Goal: Task Accomplishment & Management: Use online tool/utility

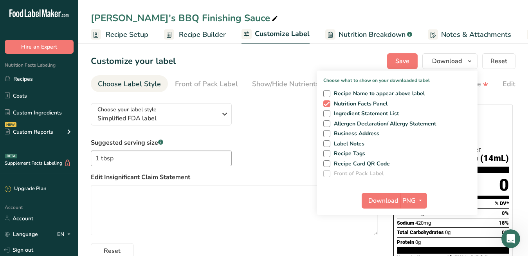
scroll to position [0, 74]
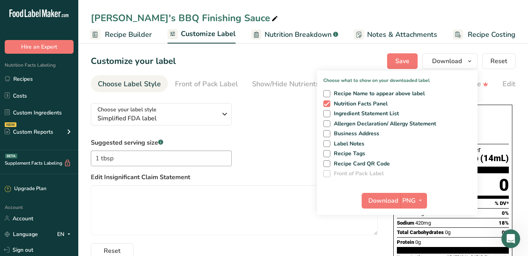
click at [112, 29] on span "Recipe Builder" at bounding box center [128, 34] width 47 height 11
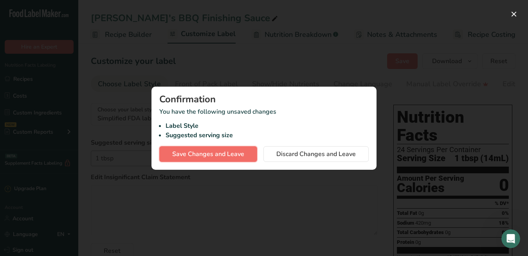
click at [245, 155] on button "Save Changes and Leave" at bounding box center [208, 154] width 98 height 16
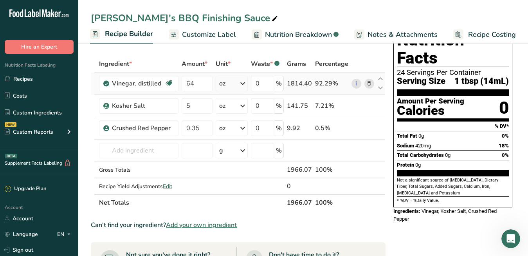
scroll to position [42, 0]
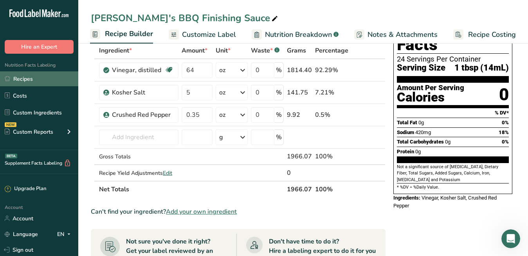
click at [40, 77] on link "Recipes" at bounding box center [39, 78] width 78 height 15
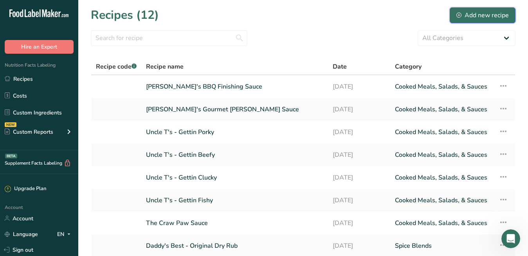
click at [477, 14] on div "Add new recipe" at bounding box center [482, 15] width 52 height 9
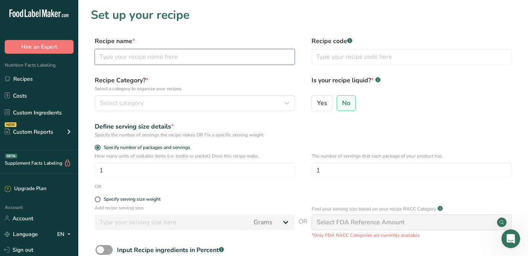
click at [224, 60] on input "text" at bounding box center [195, 57] width 200 height 16
type input "Aunt KK's Original BBQ Sauce"
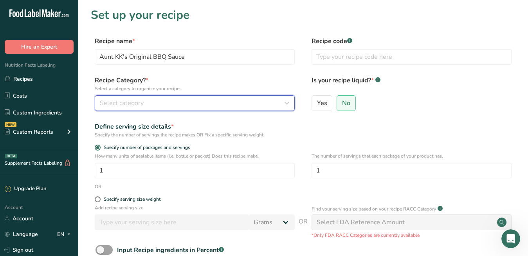
click at [187, 97] on button "Select category" at bounding box center [195, 103] width 200 height 16
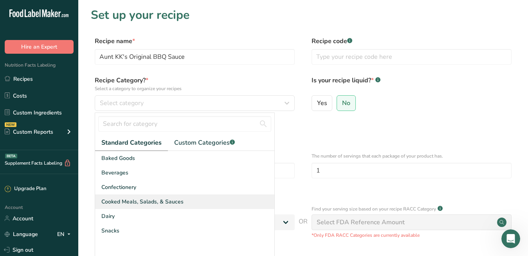
click at [165, 200] on span "Cooked Meals, Salads, & Sauces" at bounding box center [142, 201] width 82 height 8
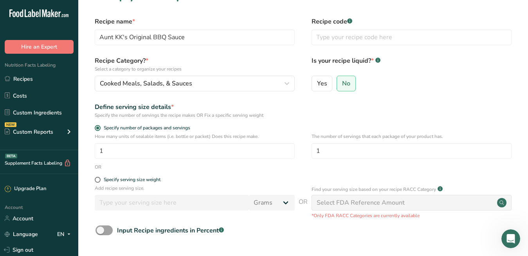
scroll to position [24, 0]
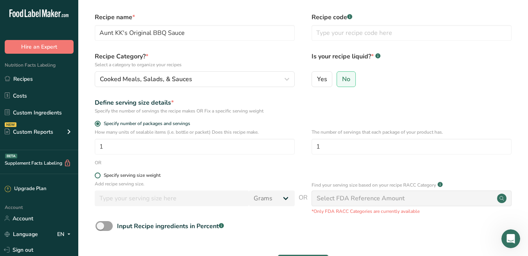
click at [99, 174] on span at bounding box center [98, 175] width 6 height 6
click at [99, 174] on input "Specify serving size weight" at bounding box center [97, 175] width 5 height 5
radio input "true"
radio input "false"
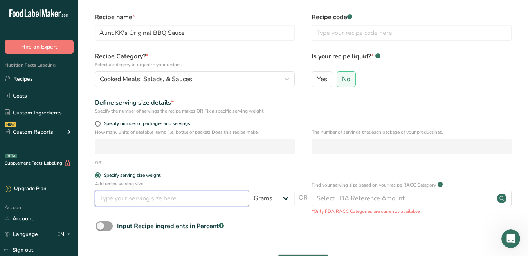
click at [213, 202] on input "number" at bounding box center [172, 198] width 154 height 16
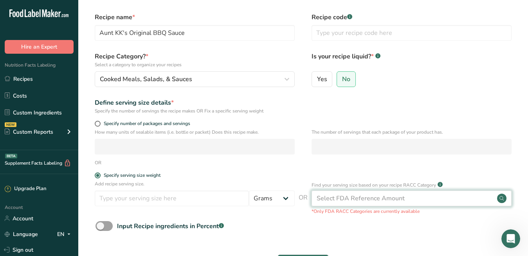
click at [417, 197] on div "Select FDA Reference Amount" at bounding box center [412, 198] width 200 height 16
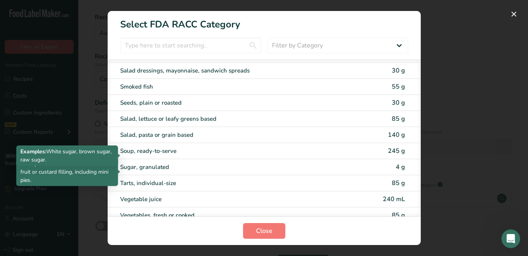
scroll to position [1429, 0]
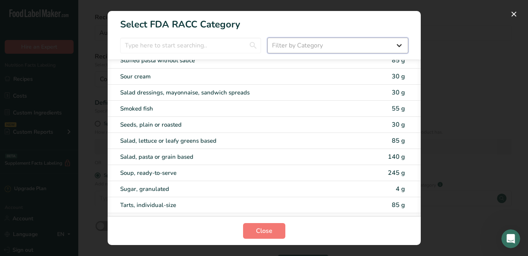
click at [299, 48] on select "Filter by Category All Bakery products [GEOGRAPHIC_DATA] Cereals and other grai…" at bounding box center [337, 46] width 141 height 16
select select "22"
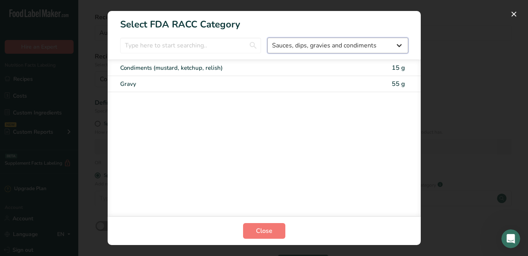
scroll to position [0, 0]
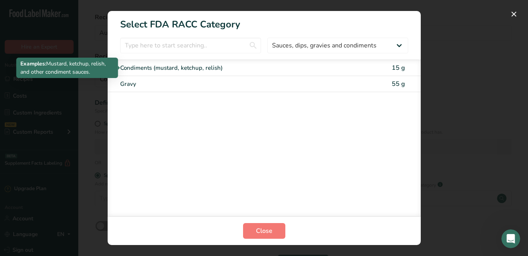
click at [285, 69] on div "Condiments (mustard, ketchup, relish)" at bounding box center [231, 67] width 222 height 9
type input "15"
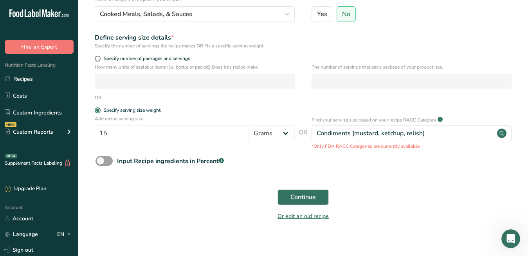
scroll to position [96, 0]
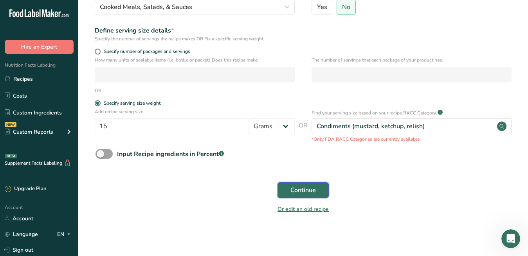
click at [310, 193] on span "Continue" at bounding box center [302, 189] width 25 height 9
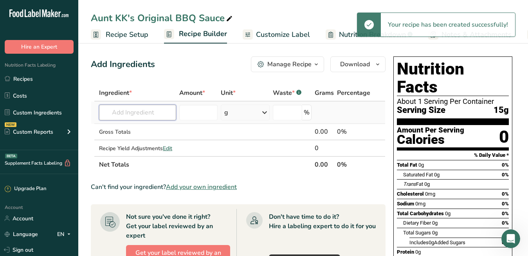
click at [168, 113] on input "text" at bounding box center [137, 113] width 77 height 16
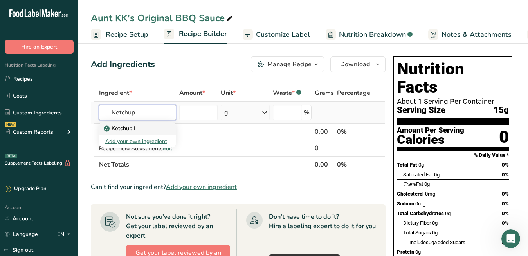
type input "Ketchup"
click at [143, 133] on link "Ketchup I" at bounding box center [137, 128] width 77 height 13
type input "Ketchup I"
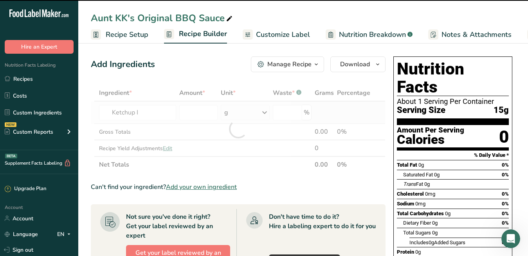
type input "0"
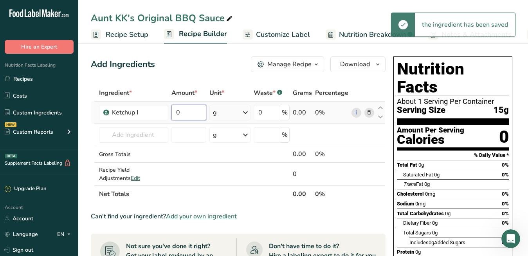
click at [180, 116] on input "0" at bounding box center [188, 113] width 35 height 16
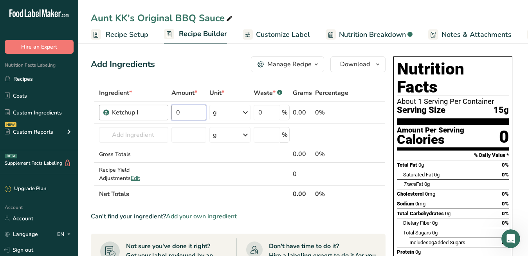
drag, startPoint x: 180, startPoint y: 116, endPoint x: 165, endPoint y: 115, distance: 15.0
click at [165, 115] on tr "Ketchup I 0 g Weight Units g kg mg See more Volume Units l Volume units require…" at bounding box center [238, 112] width 294 height 22
type input "88"
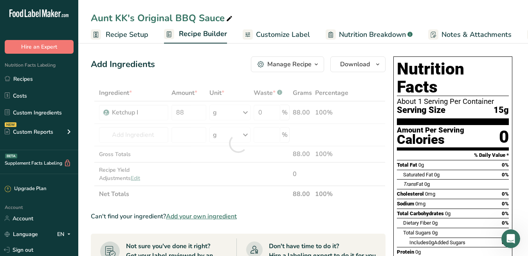
click at [246, 114] on div "Ingredient * Amount * Unit * Waste * .a-a{fill:#347362;}.b-a{fill:#fff;} Grams …" at bounding box center [238, 143] width 295 height 117
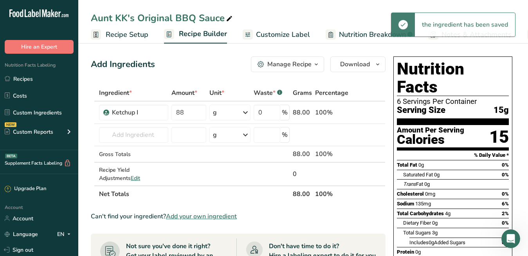
click at [246, 114] on icon at bounding box center [245, 112] width 9 height 14
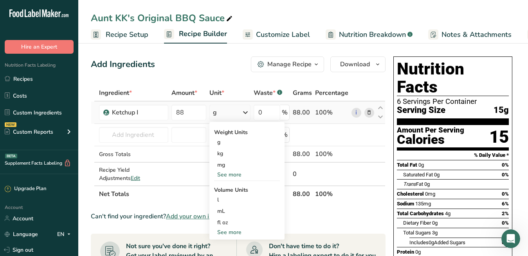
click at [240, 174] on div "See more" at bounding box center [247, 174] width 66 height 8
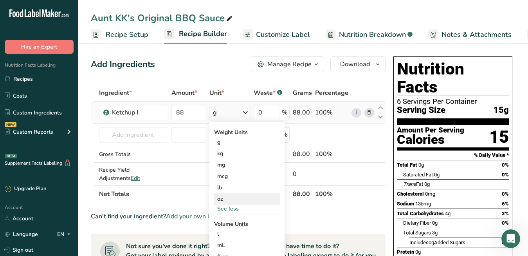
click at [229, 201] on div "oz" at bounding box center [247, 198] width 66 height 11
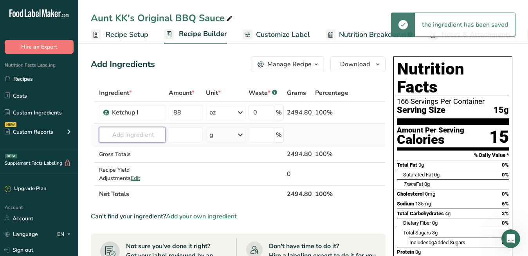
click at [135, 137] on input "text" at bounding box center [132, 135] width 67 height 16
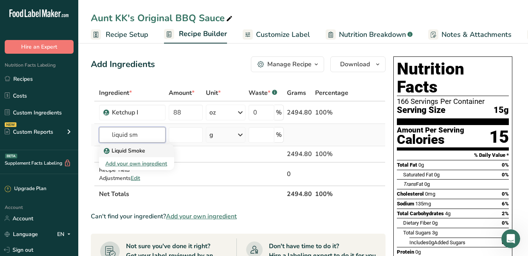
type input "liquid sm"
click at [112, 152] on p "Liquid Smoke" at bounding box center [125, 150] width 40 height 8
type input "Liquid Smoke"
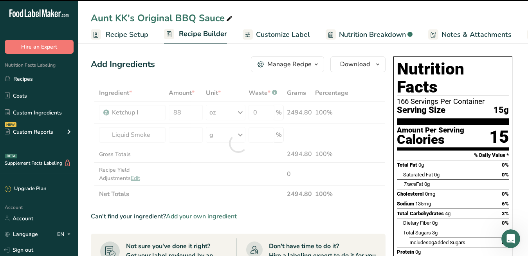
type input "0"
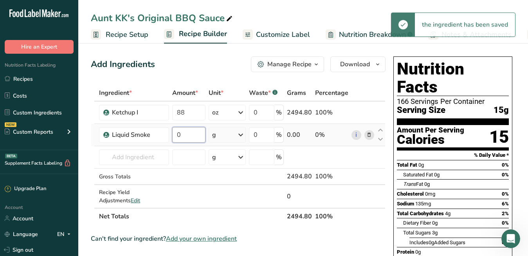
drag, startPoint x: 191, startPoint y: 134, endPoint x: 176, endPoint y: 135, distance: 15.3
click at [177, 135] on input "0" at bounding box center [188, 135] width 33 height 16
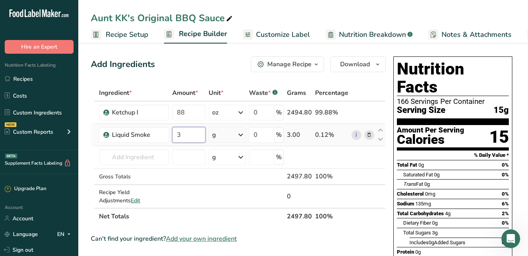
type input "3"
click at [231, 136] on div "Ingredient * Amount * Unit * Waste * .a-a{fill:#347362;}.b-a{fill:#fff;} Grams …" at bounding box center [238, 155] width 295 height 140
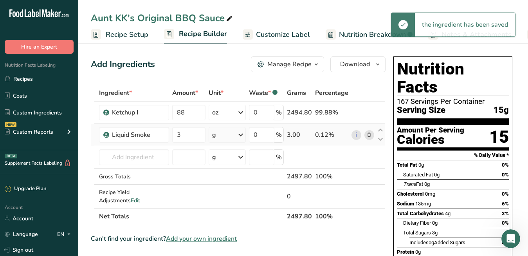
click at [243, 135] on icon at bounding box center [240, 135] width 9 height 14
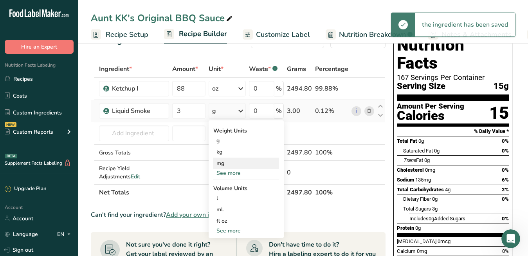
scroll to position [25, 0]
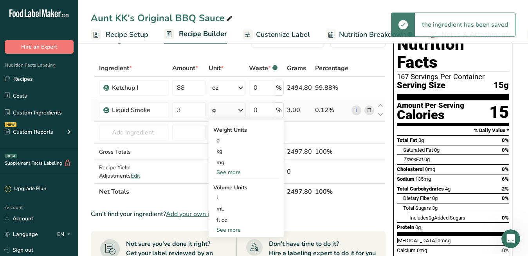
click at [226, 229] on div "See more" at bounding box center [246, 229] width 66 height 8
select select "22"
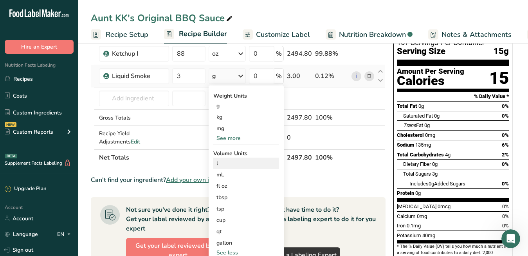
scroll to position [68, 0]
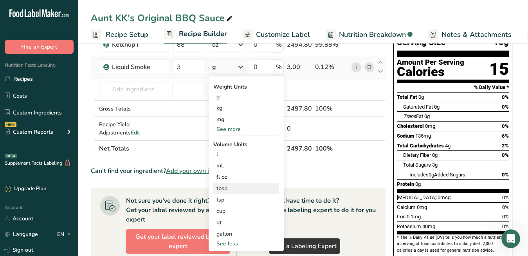
click at [228, 187] on div "tbsp" at bounding box center [246, 188] width 60 height 8
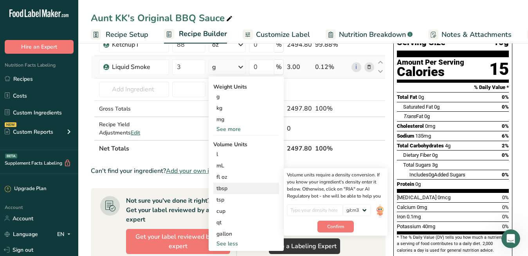
click at [227, 187] on div "tbsp" at bounding box center [246, 188] width 60 height 8
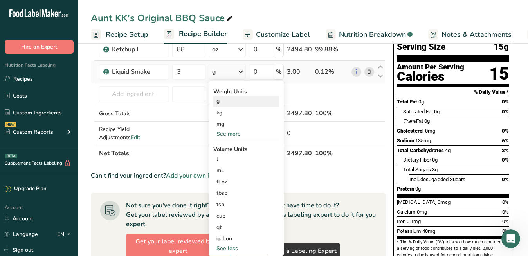
scroll to position [81, 0]
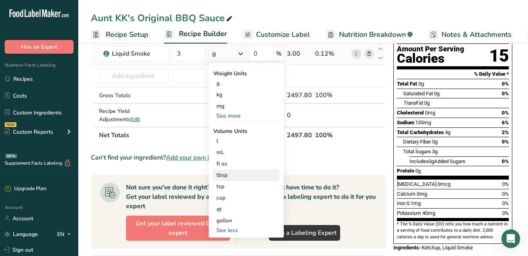
click at [225, 176] on div "tbsp" at bounding box center [246, 175] width 60 height 8
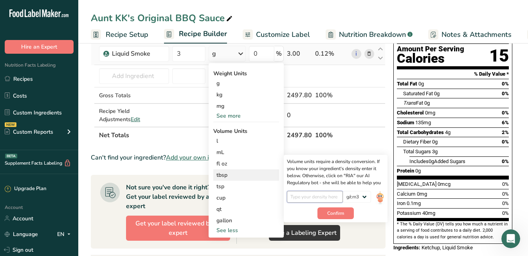
click at [313, 197] on input "number" at bounding box center [315, 197] width 56 height 12
click at [357, 148] on section "Ingredient * Amount * Unit * Waste * .a-a{fill:#347362;}.b-a{fill:#fff;} Grams …" at bounding box center [238, 218] width 295 height 429
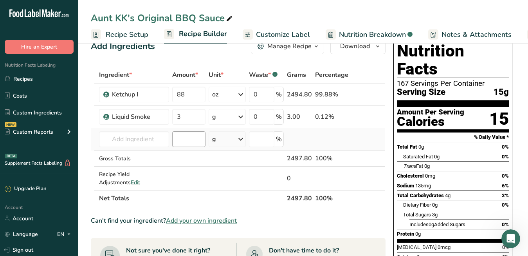
scroll to position [16, 0]
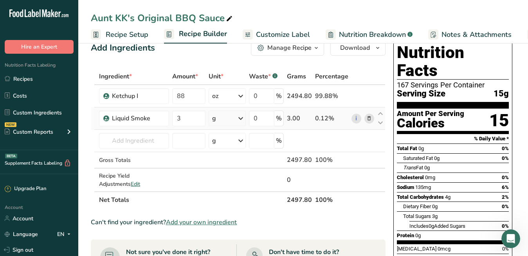
click at [223, 118] on div "g" at bounding box center [227, 118] width 37 height 16
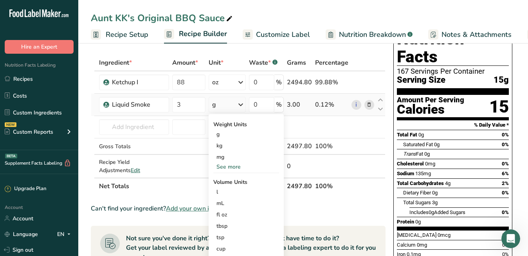
scroll to position [33, 0]
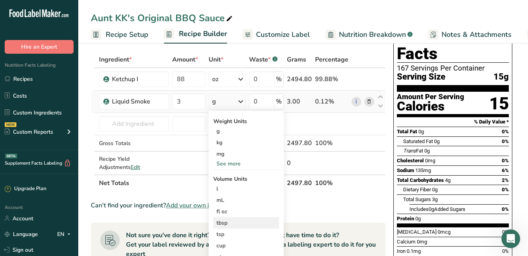
click at [227, 220] on div "tbsp" at bounding box center [246, 222] width 60 height 8
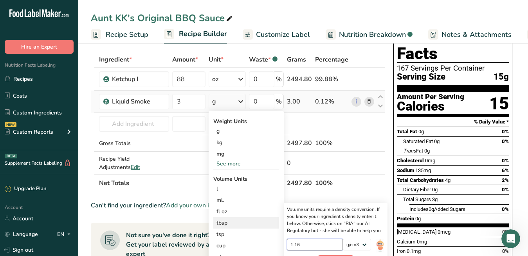
click at [323, 246] on input "1.16" at bounding box center [315, 244] width 56 height 12
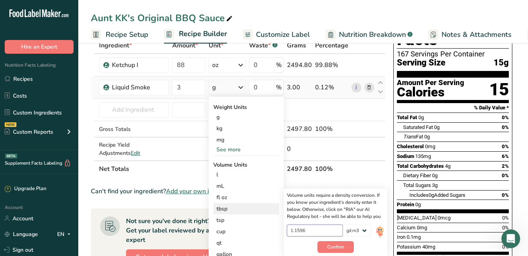
scroll to position [48, 0]
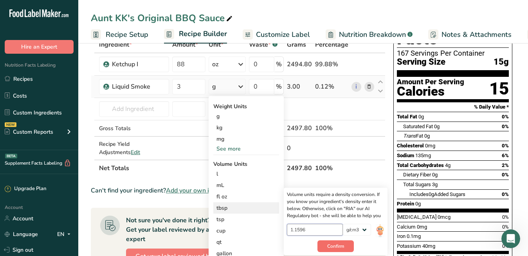
type input "1.1596"
click at [330, 247] on span "Confirm" at bounding box center [335, 245] width 17 height 7
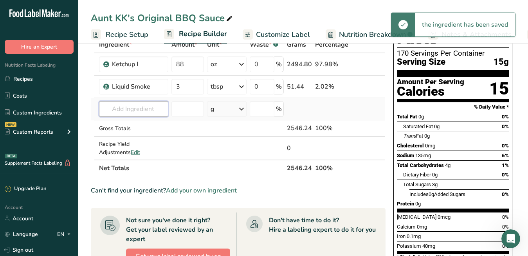
click at [153, 110] on input "text" at bounding box center [133, 109] width 69 height 16
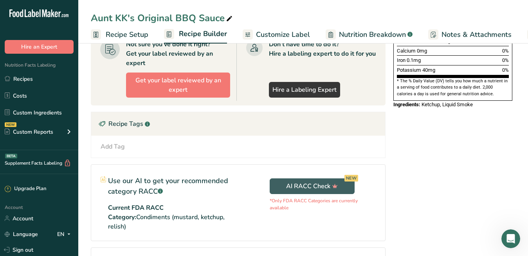
scroll to position [225, 0]
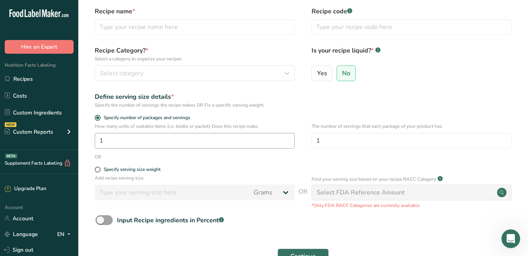
scroll to position [43, 0]
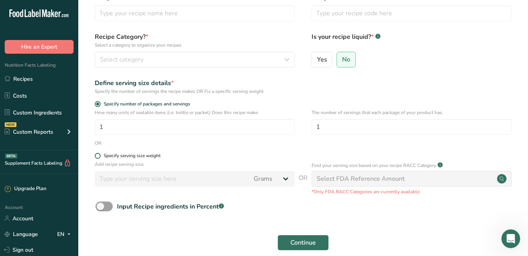
click at [97, 155] on span at bounding box center [98, 156] width 6 height 6
click at [97, 155] on input "Specify serving size weight" at bounding box center [97, 155] width 5 height 5
radio input "true"
radio input "false"
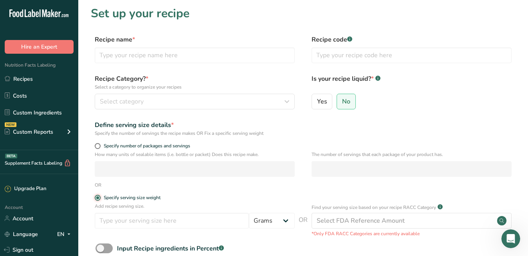
scroll to position [0, 0]
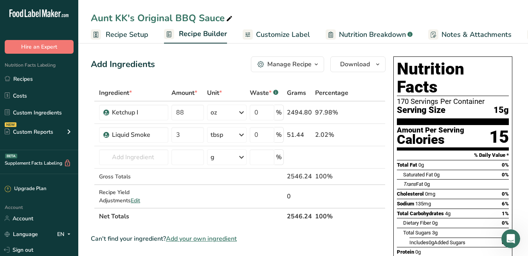
click at [130, 34] on span "Recipe Setup" at bounding box center [127, 34] width 43 height 11
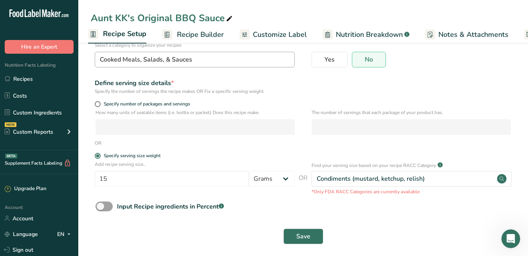
scroll to position [61, 0]
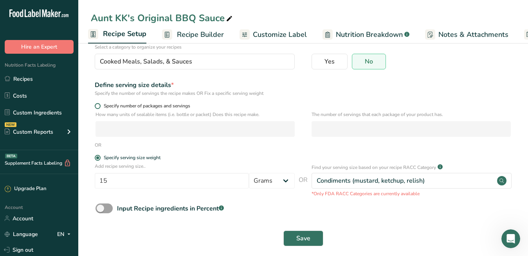
click at [99, 106] on span at bounding box center [98, 106] width 6 height 6
click at [99, 106] on input "Specify number of packages and servings" at bounding box center [97, 105] width 5 height 5
radio input "true"
radio input "false"
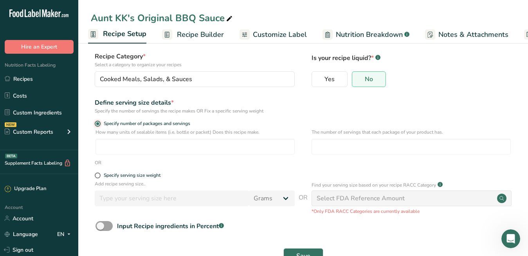
scroll to position [45, 0]
click at [327, 79] on span "Yes" at bounding box center [330, 78] width 10 height 8
click at [317, 79] on input "Yes" at bounding box center [314, 78] width 5 height 5
radio input "true"
radio input "false"
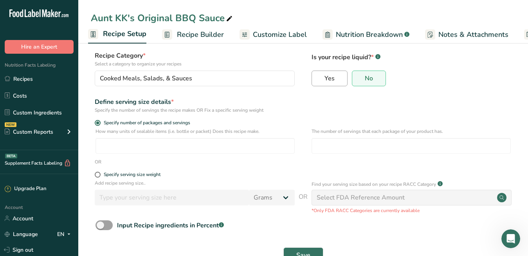
select select "22"
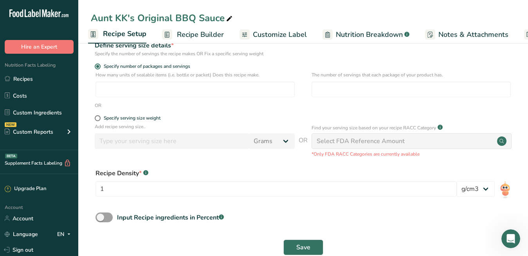
scroll to position [101, 0]
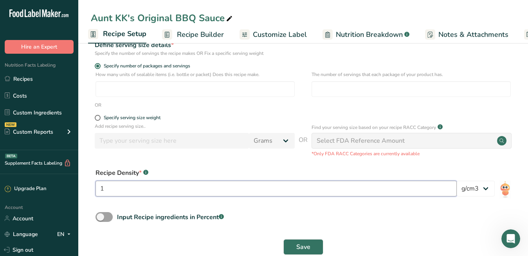
click at [222, 189] on input "1" at bounding box center [276, 188] width 361 height 16
type input "1.16"
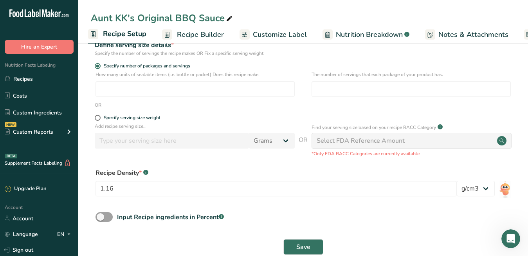
click at [226, 235] on div "Save" at bounding box center [303, 246] width 425 height 25
click at [99, 120] on label "Specify serving size weight" at bounding box center [195, 118] width 200 height 6
click at [99, 120] on input "Specify serving size weight" at bounding box center [97, 117] width 5 height 5
radio input "true"
radio input "false"
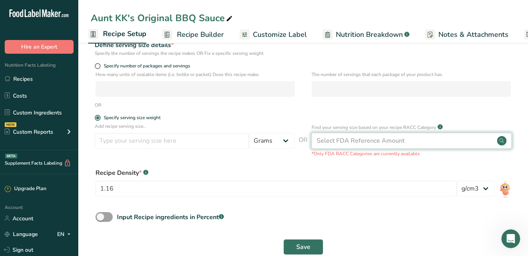
click at [336, 137] on div "Select FDA Reference Amount" at bounding box center [361, 140] width 88 height 9
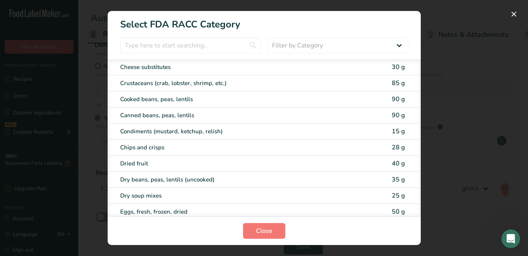
scroll to position [463, 0]
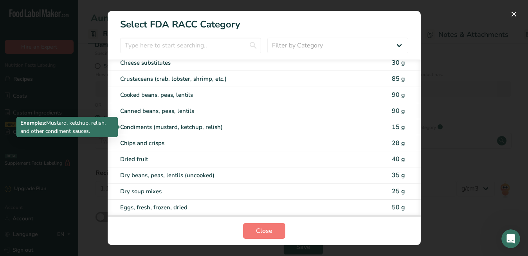
click at [267, 130] on div "Condiments (mustard, ketchup, relish)" at bounding box center [231, 127] width 222 height 9
type input "15"
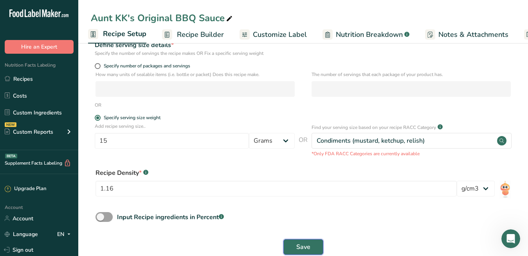
click at [299, 247] on span "Save" at bounding box center [303, 246] width 14 height 9
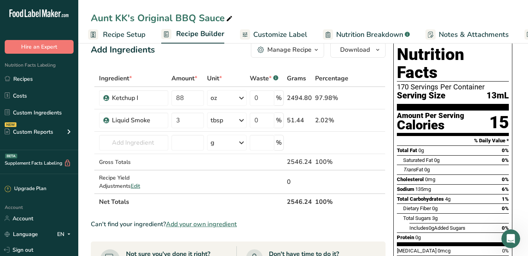
scroll to position [13, 0]
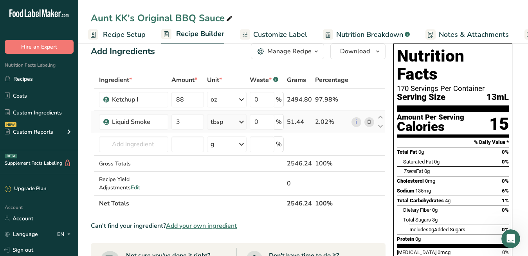
click at [369, 124] on icon at bounding box center [368, 122] width 5 height 8
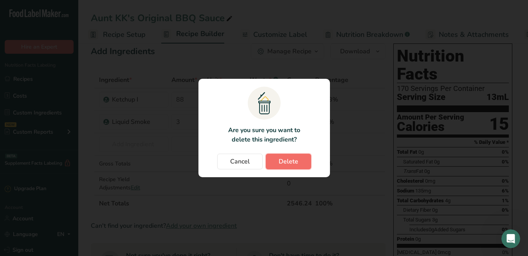
click at [290, 159] on span "Delete" at bounding box center [289, 161] width 20 height 9
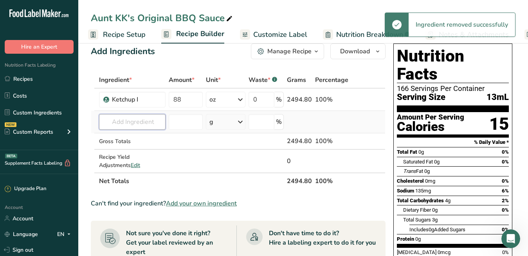
click at [154, 123] on input "text" at bounding box center [132, 122] width 67 height 16
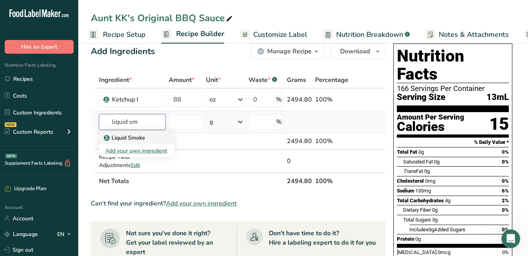
type input "liquid sm"
click at [144, 139] on p "Liquid Smoke" at bounding box center [125, 137] width 40 height 8
type input "Liquid Smoke"
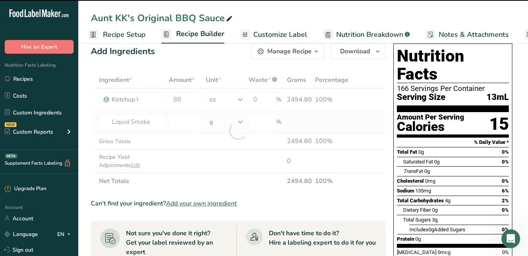
type input "0"
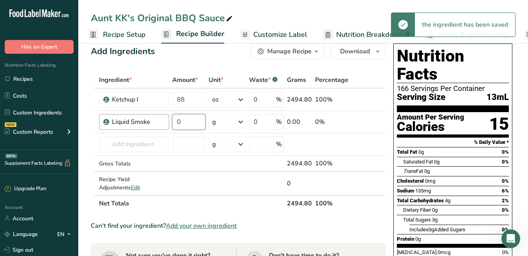
drag, startPoint x: 193, startPoint y: 125, endPoint x: 152, endPoint y: 115, distance: 42.3
click at [157, 119] on tr "Liquid Smoke 0 g Weight Units g kg mg See more Volume Units l Volume units requ…" at bounding box center [238, 122] width 294 height 22
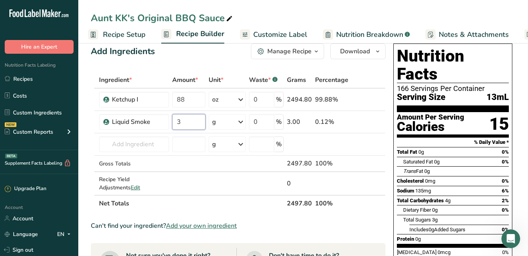
type input "3"
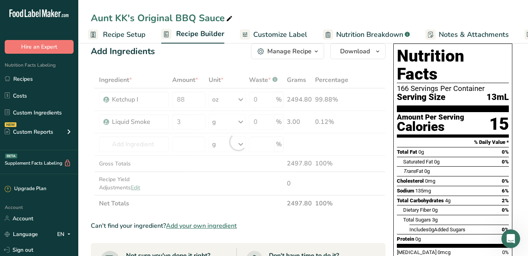
click at [224, 122] on div "Ingredient * Amount * Unit * Waste * .a-a{fill:#347362;}.b-a{fill:#fff;} Grams …" at bounding box center [238, 142] width 295 height 140
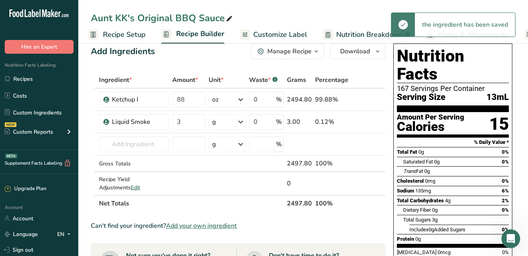
click at [240, 124] on icon at bounding box center [240, 122] width 9 height 14
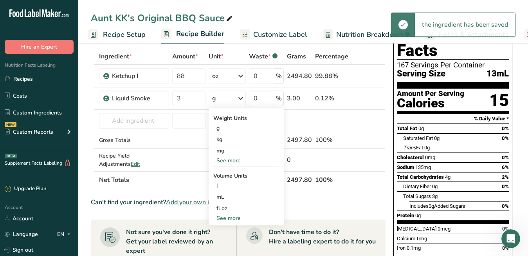
scroll to position [41, 0]
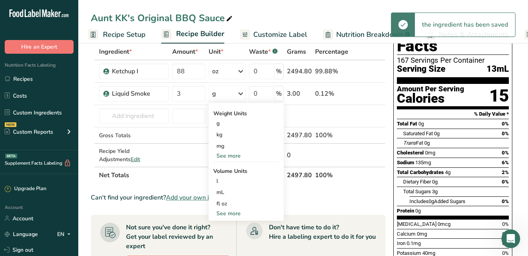
click at [227, 213] on div "See more" at bounding box center [246, 213] width 66 height 8
select select "22"
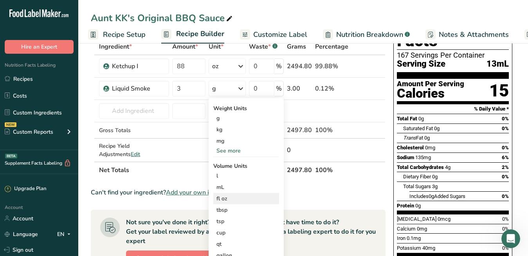
scroll to position [47, 0]
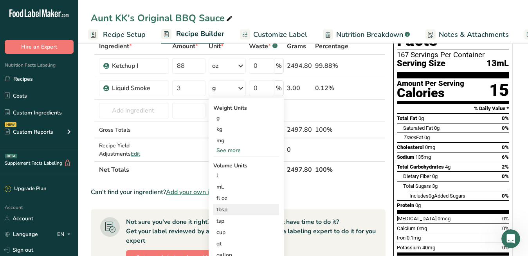
click at [230, 208] on div "tbsp" at bounding box center [246, 209] width 60 height 8
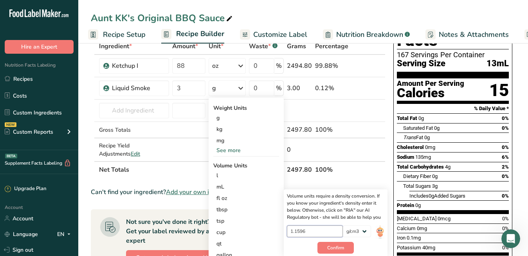
drag, startPoint x: 320, startPoint y: 231, endPoint x: 281, endPoint y: 227, distance: 39.3
click at [281, 228] on div "Weight Units g kg mg See more Volume Units l Volume units require a density con…" at bounding box center [246, 184] width 75 height 174
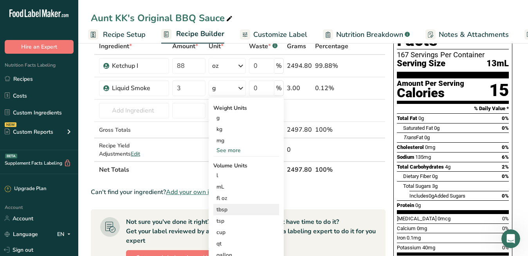
click at [248, 211] on div "tbsp" at bounding box center [246, 209] width 60 height 8
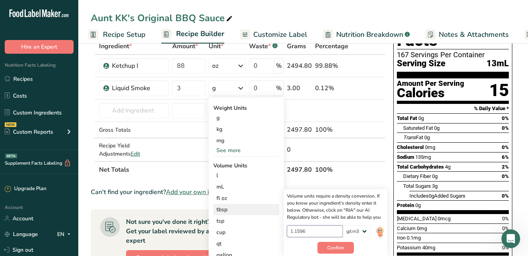
click at [317, 231] on input "1.1596" at bounding box center [315, 231] width 56 height 12
type input "1"
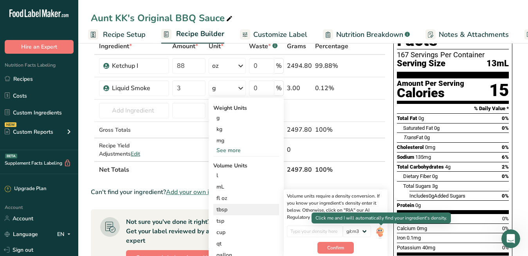
click at [381, 230] on img at bounding box center [380, 232] width 9 height 14
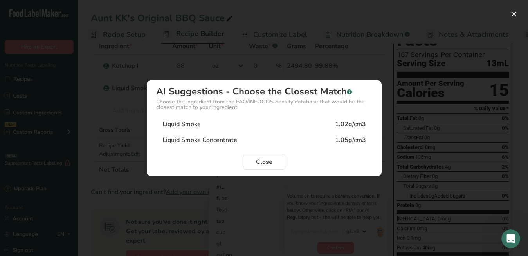
click at [292, 140] on div "Liquid Smoke Concentrate 1.05g/cm3" at bounding box center [264, 140] width 216 height 16
type input "1.05"
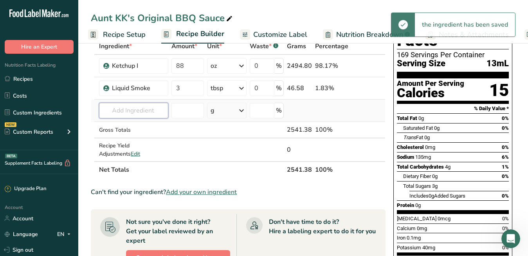
click at [160, 113] on input "text" at bounding box center [133, 111] width 69 height 16
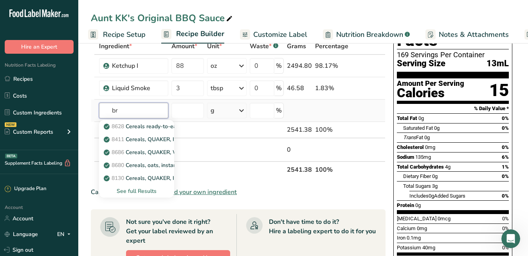
type input "b"
type input "sugar,"
click at [135, 189] on div "See full Results" at bounding box center [136, 191] width 63 height 8
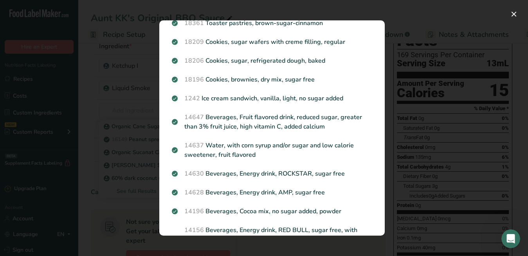
scroll to position [934, 0]
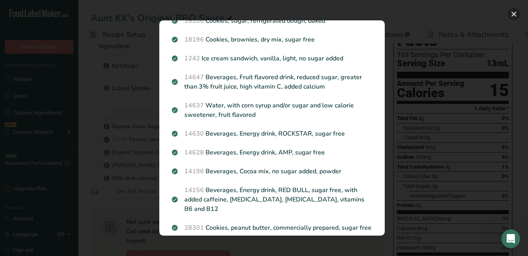
click at [515, 16] on button "Search results modal" at bounding box center [514, 14] width 13 height 13
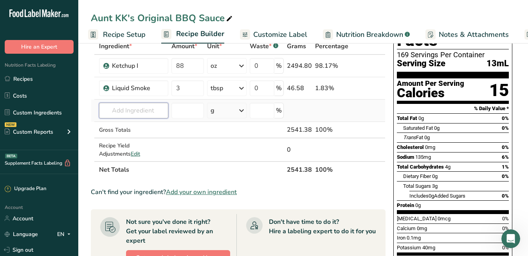
click at [149, 108] on input "text" at bounding box center [133, 111] width 69 height 16
type input "l"
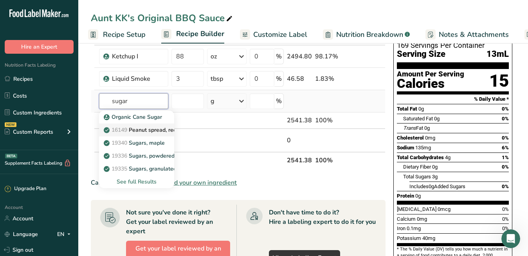
scroll to position [57, 0]
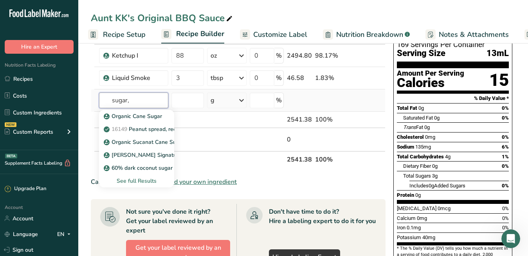
type input "sugar,"
click at [146, 177] on div "See full Results" at bounding box center [136, 181] width 63 height 8
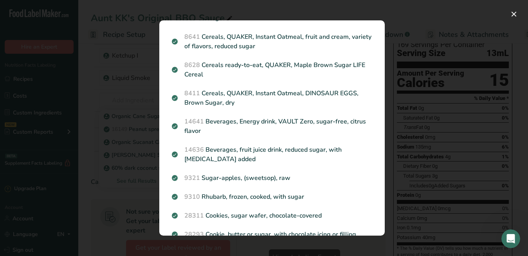
scroll to position [0, 0]
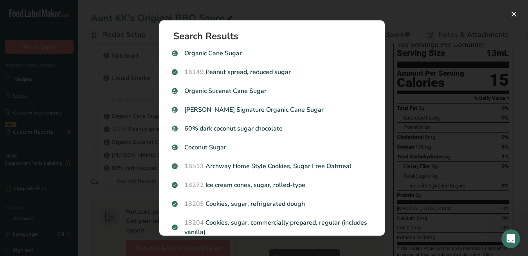
click at [406, 20] on div "Search results modal" at bounding box center [264, 128] width 528 height 256
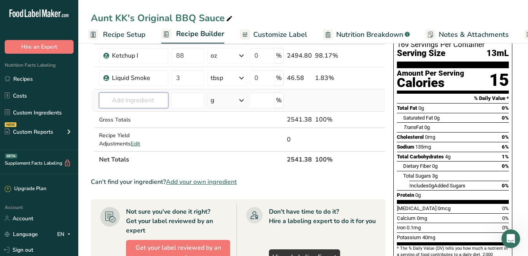
click at [159, 102] on input "text" at bounding box center [133, 100] width 69 height 16
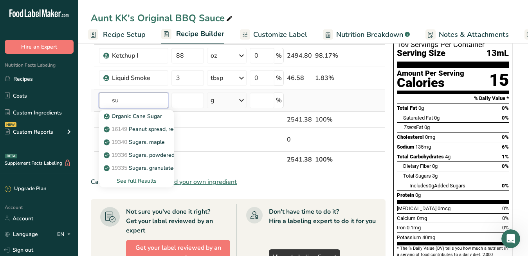
type input "s"
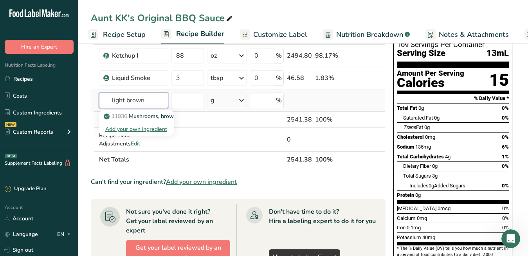
type input "light brown"
click at [150, 129] on div "Add your own ingredient" at bounding box center [136, 129] width 63 height 8
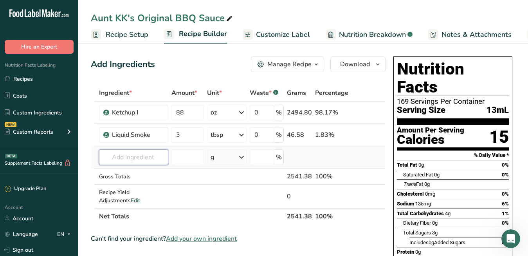
click at [144, 159] on input "text" at bounding box center [133, 157] width 69 height 16
type input "l"
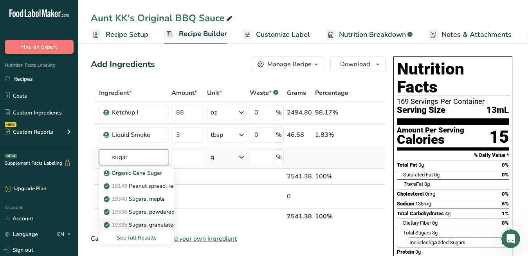
type input "sugar"
click at [144, 226] on p "19335 [GEOGRAPHIC_DATA], granulated" at bounding box center [140, 224] width 71 height 8
type input "Sugars, granulated"
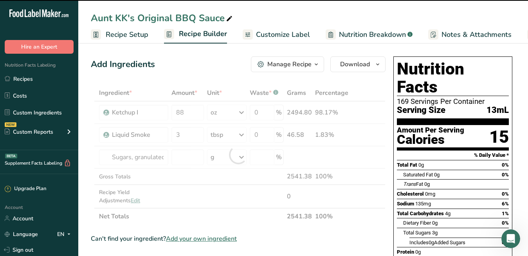
type input "0"
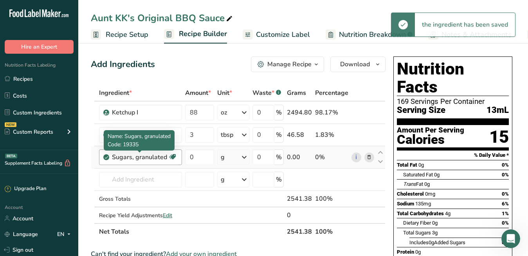
click at [150, 158] on div "Sugars, granulated" at bounding box center [140, 156] width 56 height 9
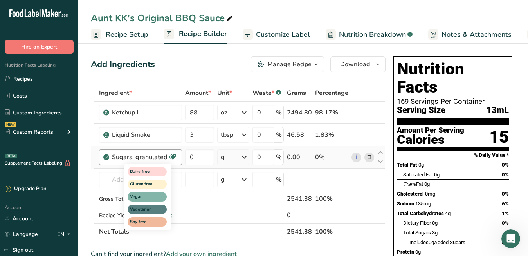
click at [171, 157] on icon at bounding box center [173, 157] width 8 height 12
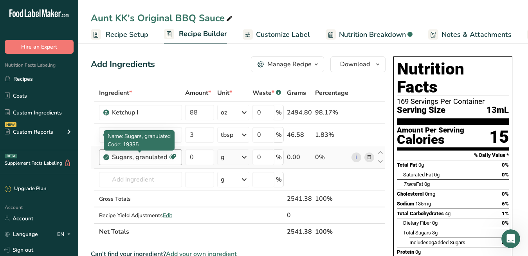
click at [154, 157] on div "Sugars, granulated" at bounding box center [140, 156] width 56 height 9
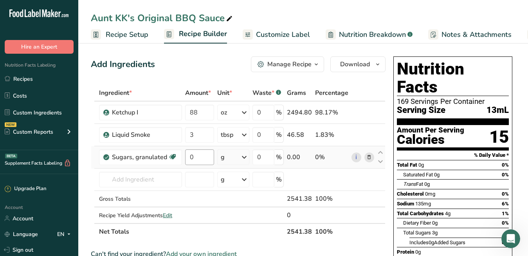
drag, startPoint x: 137, startPoint y: 157, endPoint x: 188, endPoint y: 156, distance: 50.9
click at [188, 157] on tr "Sugars, granulated Dairy free Gluten free Vegan Vegetarian Soy free 0 g Portion…" at bounding box center [238, 157] width 294 height 22
click at [370, 160] on icon at bounding box center [368, 157] width 5 height 8
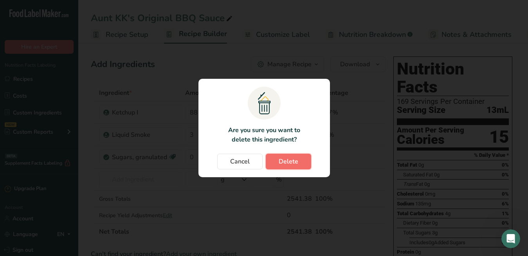
click at [285, 160] on span "Delete" at bounding box center [289, 161] width 20 height 9
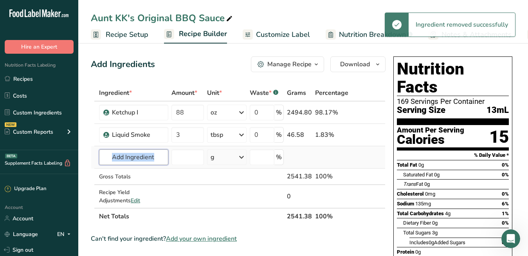
click at [152, 161] on input "text" at bounding box center [133, 157] width 69 height 16
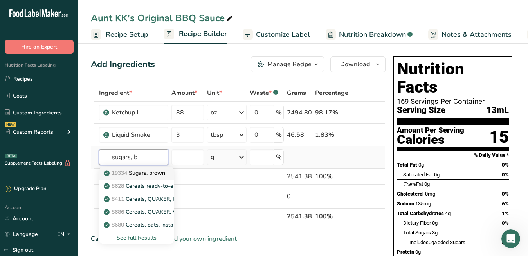
type input "sugars, b"
click at [133, 173] on p "19334 Sugars, brown" at bounding box center [135, 173] width 60 height 8
type input "Sugars, brown"
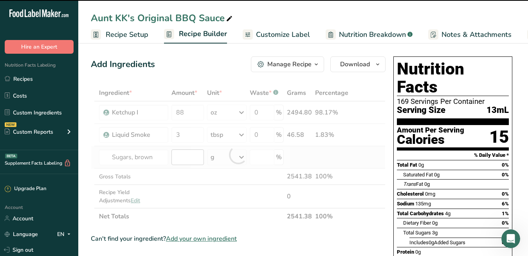
type input "0"
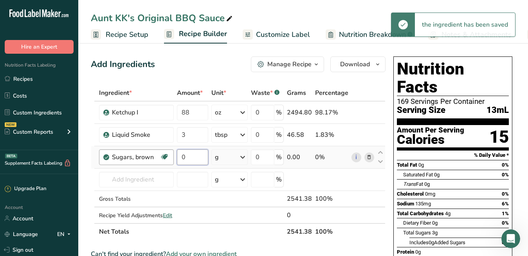
drag, startPoint x: 188, startPoint y: 157, endPoint x: 169, endPoint y: 160, distance: 19.5
click at [169, 161] on tr "Sugars, brown Dairy free Gluten free Vegan Vegetarian Soy free 0 g Portions 1 t…" at bounding box center [238, 157] width 294 height 22
type input "2"
click at [222, 157] on div "Ingredient * Amount * Unit * Waste * .a-a{fill:#347362;}.b-a{fill:#fff;} Grams …" at bounding box center [238, 162] width 295 height 155
click at [222, 157] on div "g" at bounding box center [229, 157] width 36 height 16
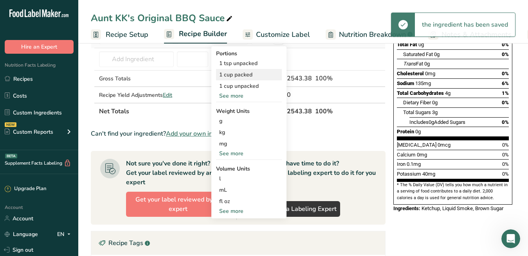
scroll to position [125, 0]
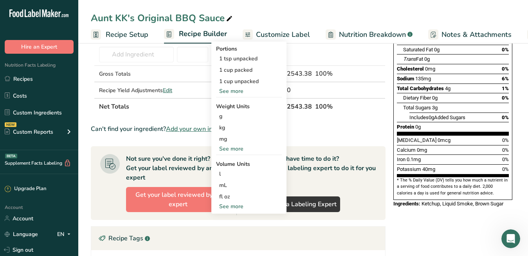
click at [230, 204] on div "See more" at bounding box center [249, 206] width 66 height 8
select select "22"
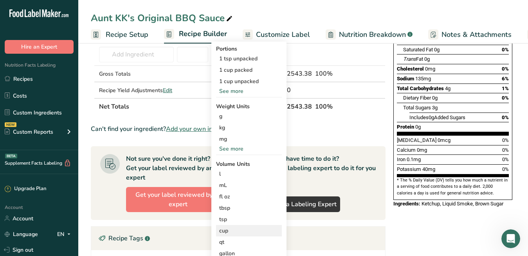
click at [226, 231] on div "cup" at bounding box center [249, 230] width 60 height 8
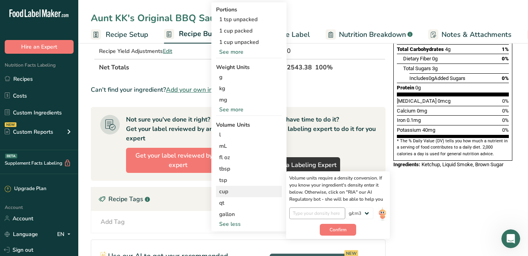
scroll to position [166, 0]
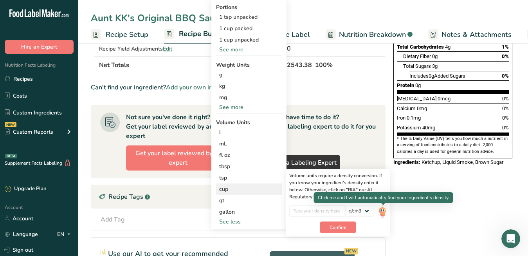
click at [383, 209] on img at bounding box center [382, 212] width 9 height 14
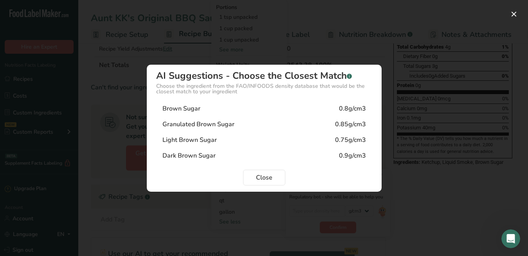
click at [300, 137] on div "Light Brown Sugar 0.75g/cm3" at bounding box center [264, 140] width 216 height 16
type input "0.75"
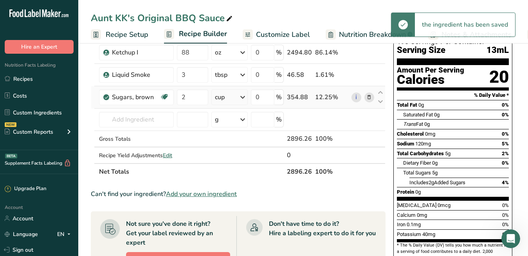
scroll to position [50, 0]
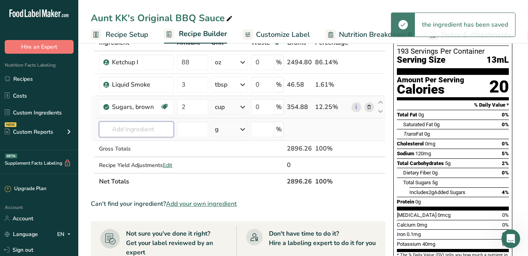
click at [148, 130] on input "text" at bounding box center [136, 129] width 75 height 16
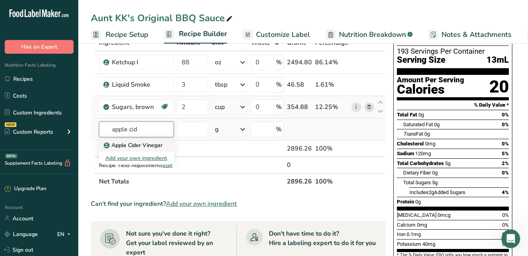
type input "apple cid"
click at [134, 148] on p "Apple Cider Vinegar" at bounding box center [133, 145] width 57 height 8
type input "Apple Cider Vinegar"
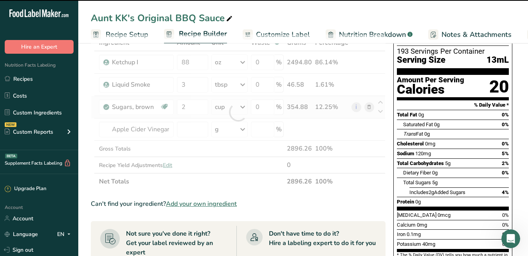
type input "0"
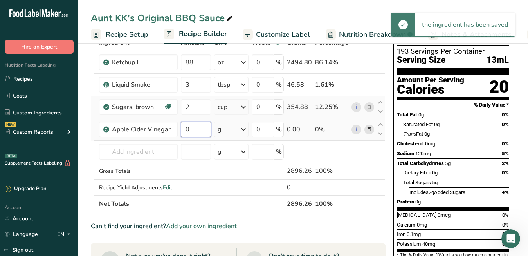
drag, startPoint x: 193, startPoint y: 130, endPoint x: 180, endPoint y: 128, distance: 13.0
click at [181, 128] on input "0" at bounding box center [196, 129] width 30 height 16
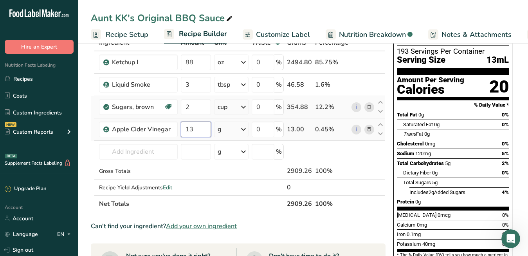
type input "1"
type input "0.333"
click at [243, 129] on div "Ingredient * Amount * Unit * Waste * .a-a{fill:#347362;}.b-a{fill:#fff;} Grams …" at bounding box center [238, 122] width 295 height 177
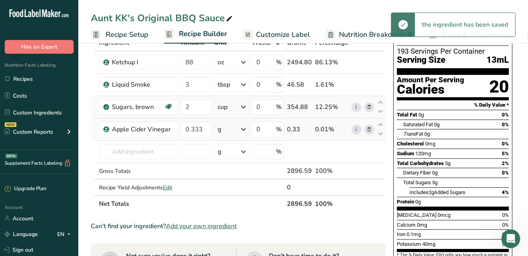
click at [244, 129] on icon at bounding box center [243, 129] width 9 height 14
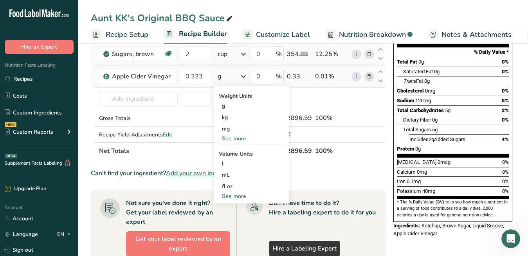
scroll to position [106, 0]
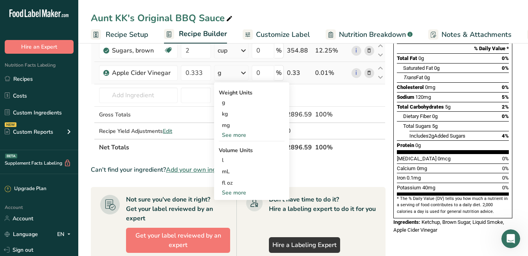
click at [240, 192] on div "See more" at bounding box center [252, 192] width 66 height 8
select select "22"
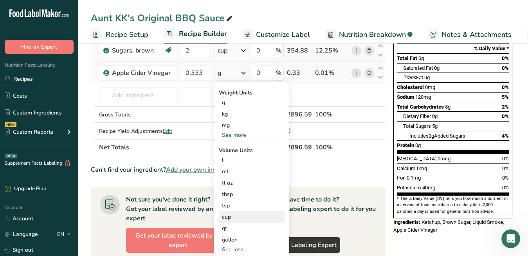
click at [235, 213] on div "cup" at bounding box center [252, 217] width 60 height 8
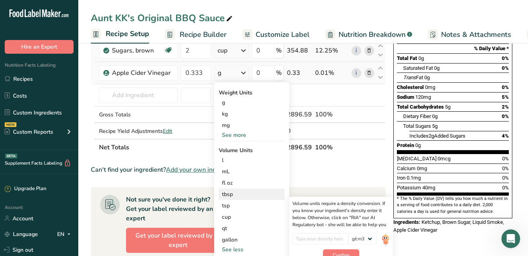
select select "22"
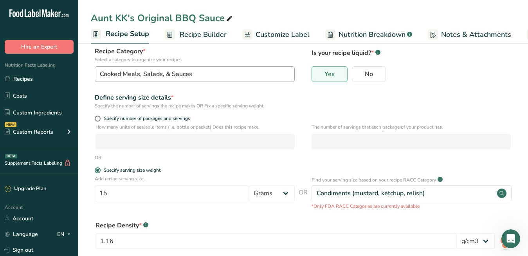
scroll to position [54, 0]
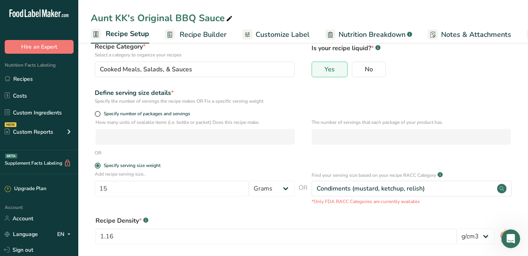
click at [200, 33] on span "Recipe Builder" at bounding box center [203, 34] width 47 height 11
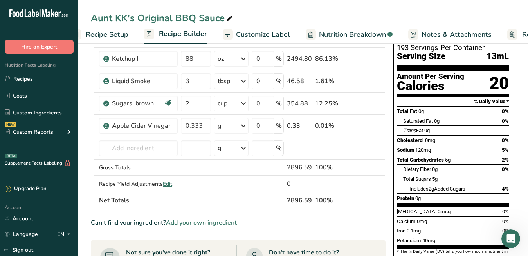
scroll to position [0, 74]
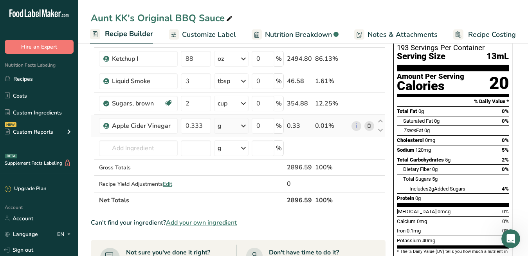
click at [242, 126] on icon at bounding box center [243, 126] width 9 height 14
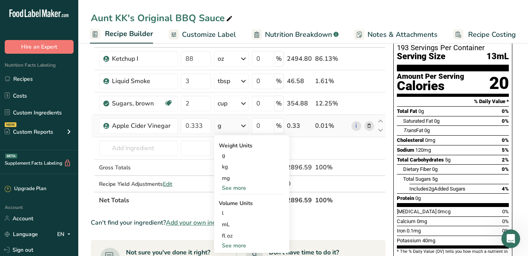
click at [237, 243] on div "See more" at bounding box center [252, 245] width 66 height 8
select select "22"
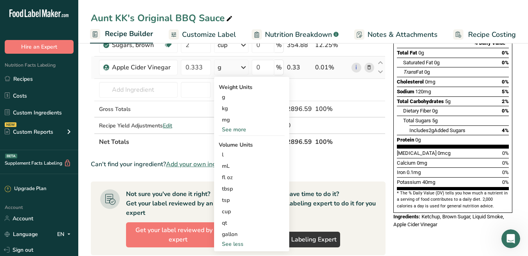
scroll to position [114, 0]
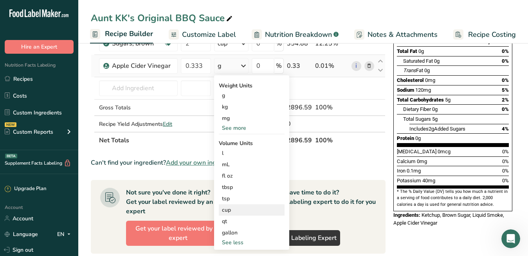
click at [238, 213] on div "cup" at bounding box center [252, 210] width 60 height 8
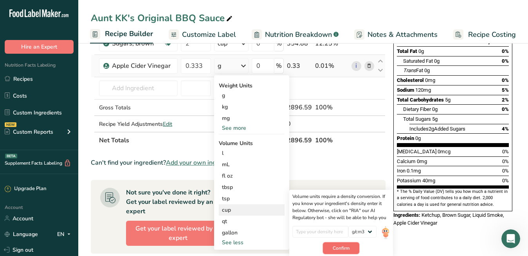
click at [339, 248] on span "Confirm" at bounding box center [341, 247] width 17 height 7
click at [337, 250] on span "Confirm" at bounding box center [341, 251] width 17 height 7
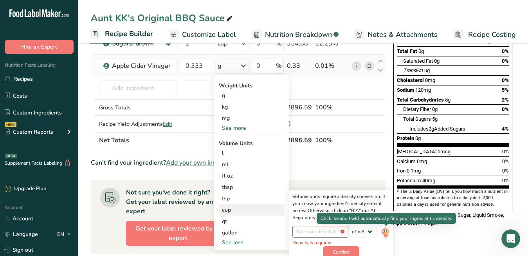
click at [387, 234] on img at bounding box center [385, 232] width 9 height 14
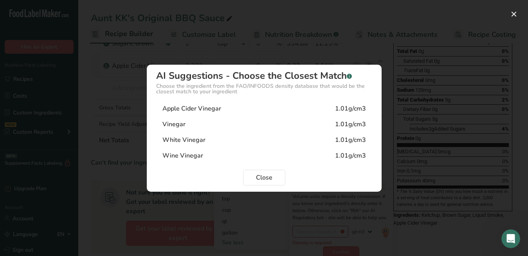
click at [300, 114] on div "Apple Cider Vinegar 1.01g/cm3" at bounding box center [264, 109] width 216 height 16
type input "1.01"
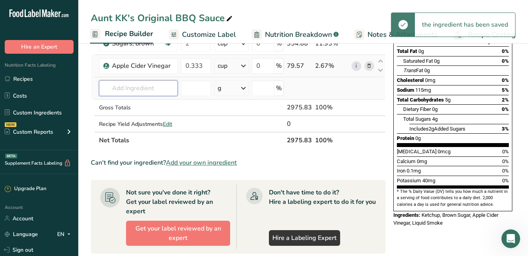
click at [166, 90] on input "text" at bounding box center [138, 88] width 79 height 16
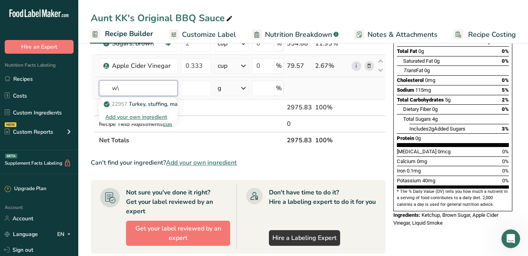
type input "w"
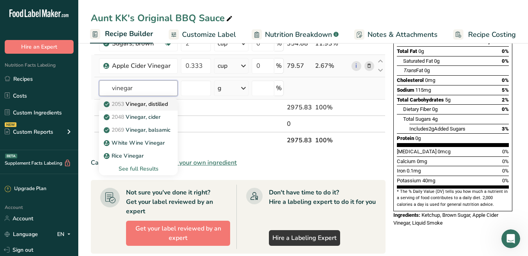
type input "vinegar"
click at [144, 107] on p "2053 Vinegar, distilled" at bounding box center [136, 104] width 63 height 8
type input "Vinegar, distilled"
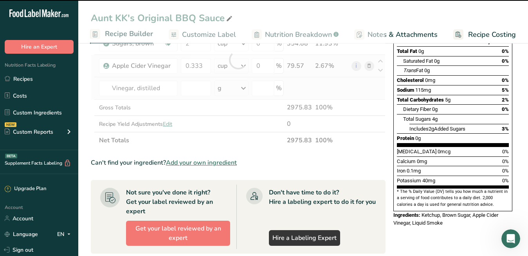
type input "0"
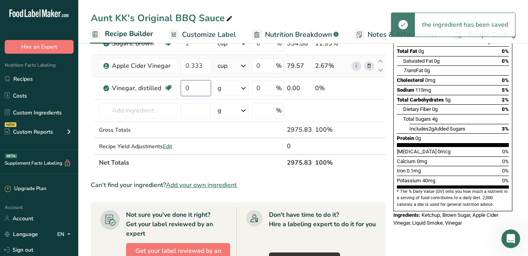
drag, startPoint x: 194, startPoint y: 90, endPoint x: 178, endPoint y: 89, distance: 16.1
click at [178, 90] on tr "Vinegar, distilled Dairy free Gluten free Vegan Vegetarian Soy free 0 g Portion…" at bounding box center [238, 88] width 294 height 22
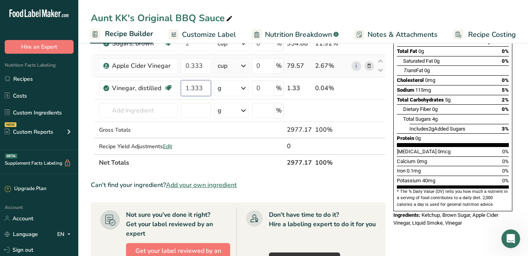
type input "1.333"
click at [234, 80] on div "Ingredient * Amount * Unit * Waste * .a-a{fill:#347362;}.b-a{fill:#fff;} Grams …" at bounding box center [238, 71] width 295 height 200
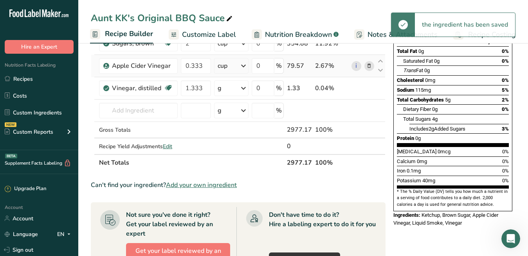
click at [239, 87] on div "g" at bounding box center [231, 88] width 34 height 16
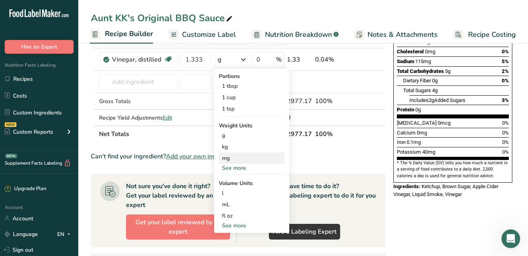
scroll to position [158, 0]
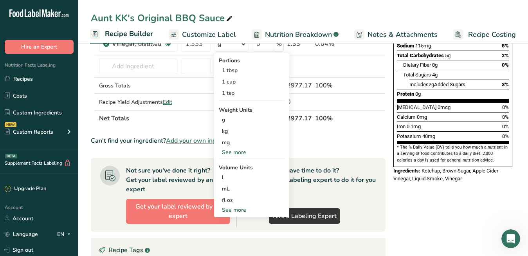
click at [243, 208] on div "See more" at bounding box center [252, 210] width 66 height 8
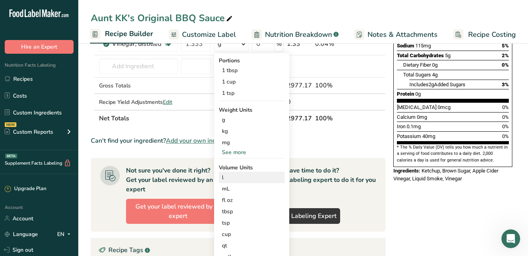
scroll to position [177, 0]
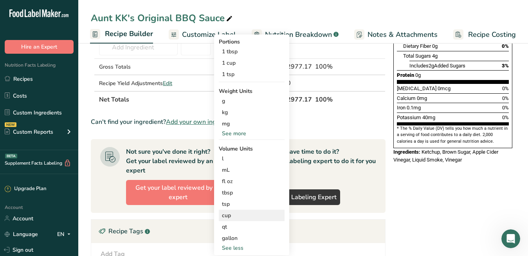
click at [232, 215] on div "cup" at bounding box center [252, 215] width 60 height 8
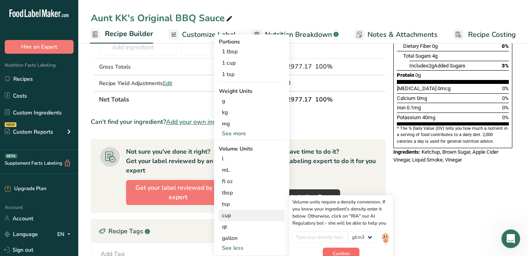
click at [333, 249] on button "Confirm" at bounding box center [341, 253] width 36 height 12
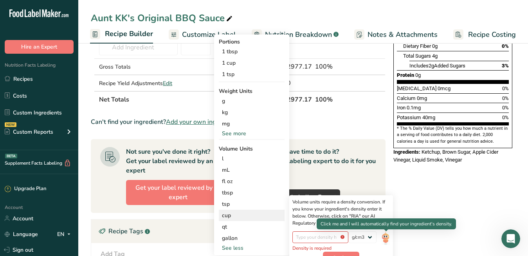
click at [387, 236] on img at bounding box center [385, 238] width 9 height 14
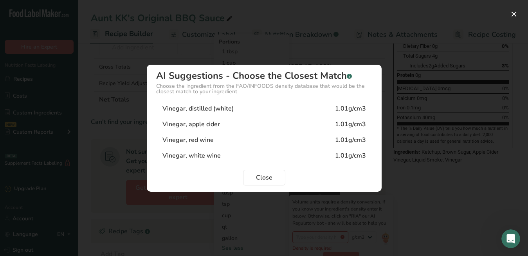
click at [299, 108] on div "Vinegar, distilled (white) 1.01g/cm3" at bounding box center [264, 109] width 216 height 16
type input "1.01"
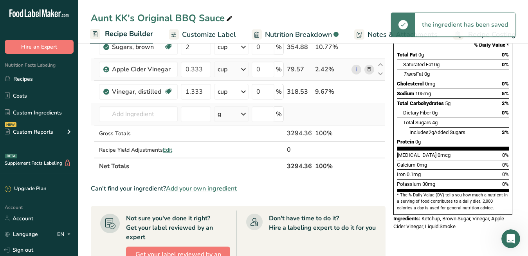
scroll to position [108, 0]
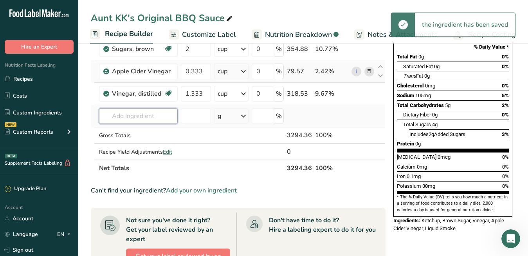
click at [161, 115] on input "text" at bounding box center [138, 116] width 79 height 16
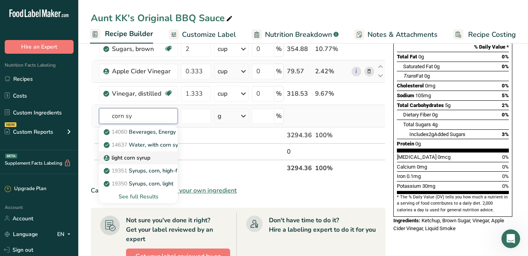
type input "corn sy"
click at [153, 152] on link "light corn syrup" at bounding box center [138, 157] width 79 height 13
type input "light corn syrup"
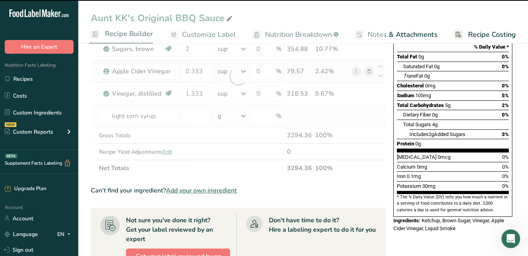
type input "0"
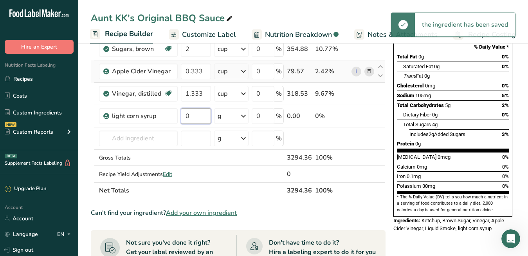
drag, startPoint x: 203, startPoint y: 114, endPoint x: 179, endPoint y: 112, distance: 23.9
click at [179, 112] on tr "light corn syrup 0 g Weight Units g kg mg See more Volume Units l Volume units …" at bounding box center [238, 116] width 294 height 22
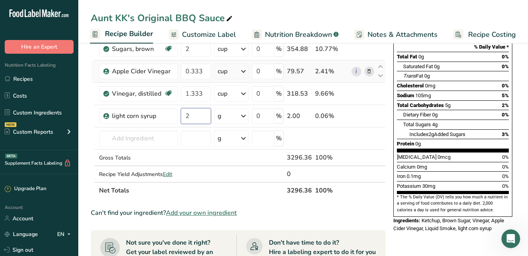
type input "2"
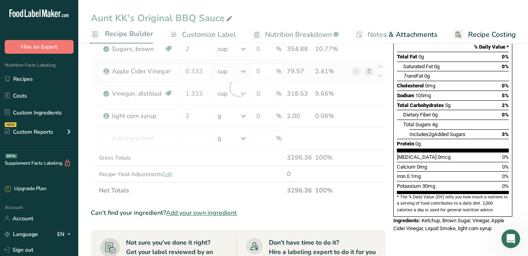
click at [235, 116] on div "Ingredient * Amount * Unit * Waste * .a-a{fill:#347362;}.b-a{fill:#fff;} Grams …" at bounding box center [238, 88] width 295 height 222
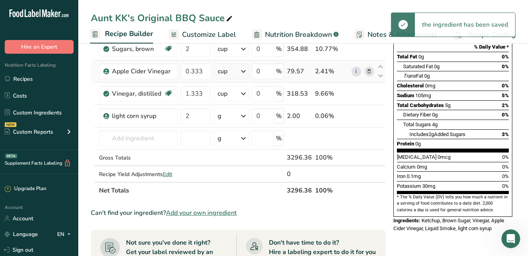
click at [242, 117] on icon at bounding box center [243, 116] width 9 height 14
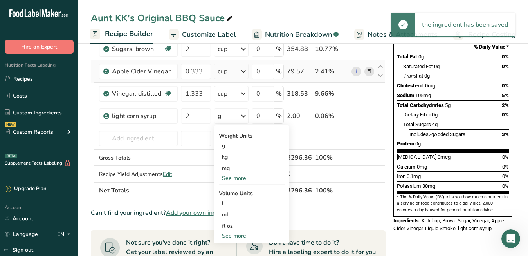
click at [243, 232] on div "See more" at bounding box center [252, 235] width 66 height 8
select select "22"
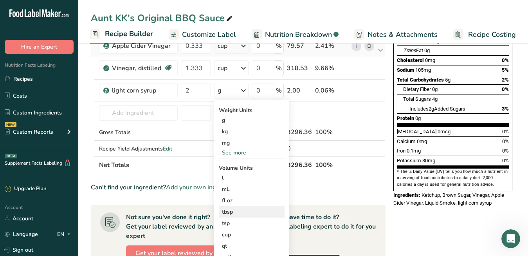
scroll to position [136, 0]
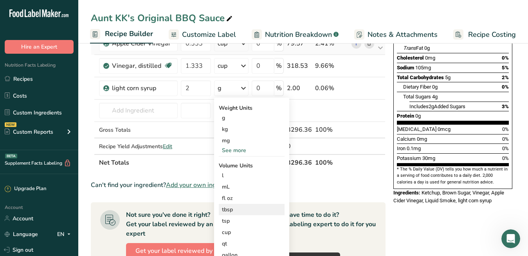
click at [237, 211] on div "tbsp" at bounding box center [252, 209] width 60 height 8
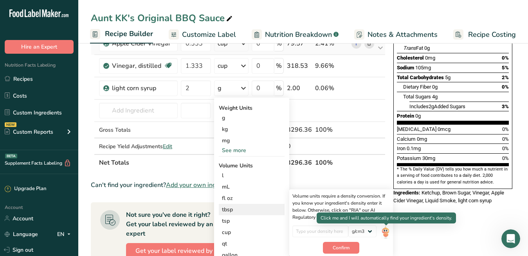
click at [384, 232] on img at bounding box center [385, 232] width 9 height 14
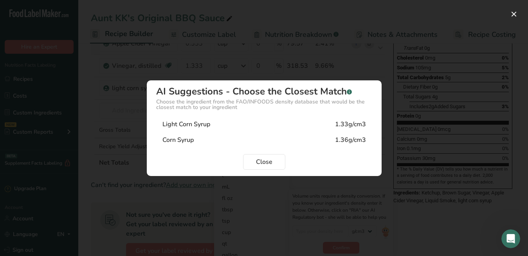
click at [274, 123] on div "Light Corn Syrup 1.33g/cm3" at bounding box center [264, 124] width 216 height 16
type input "1.33"
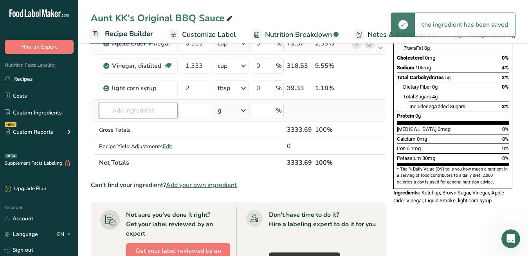
click at [145, 109] on input "text" at bounding box center [138, 111] width 79 height 16
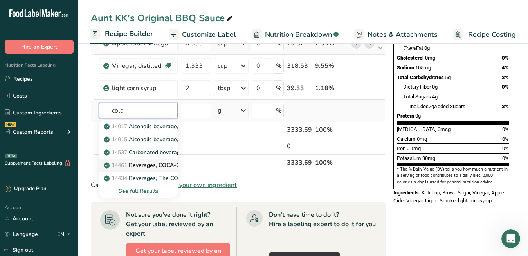
type input "cola"
click at [147, 164] on p "14461 Beverages, COCA-COLA, POWERADE, lemon-lime flavored, ready-to-drink" at bounding box center [211, 165] width 213 height 8
type input "Beverages, COCA-COLA, POWERADE, lemon-lime flavored, ready-to-drink"
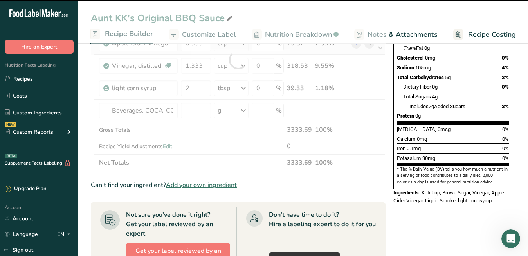
type input "0"
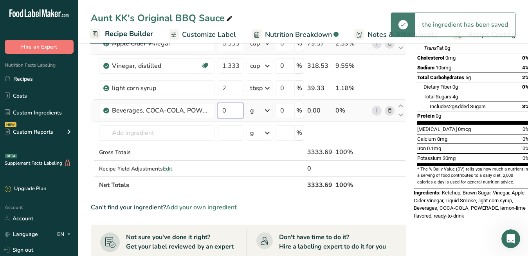
drag, startPoint x: 229, startPoint y: 112, endPoint x: 219, endPoint y: 112, distance: 9.8
click at [220, 112] on input "0" at bounding box center [231, 111] width 26 height 16
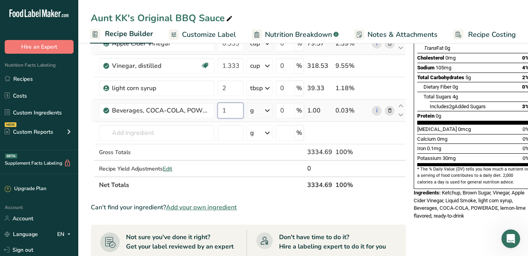
type input "1"
click at [268, 111] on div "Ingredient * Amount * Unit * Waste * .a-a{fill:#347362;}.b-a{fill:#fff;} Grams …" at bounding box center [248, 71] width 315 height 244
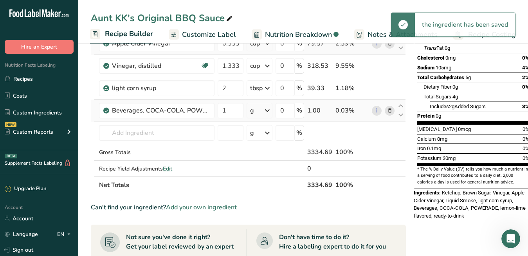
click at [268, 111] on icon at bounding box center [267, 110] width 9 height 14
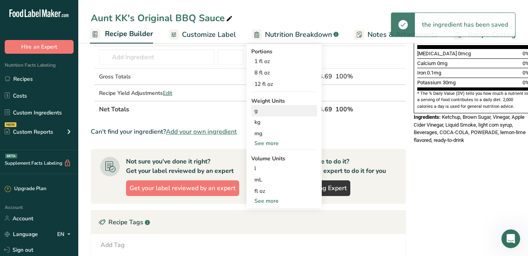
scroll to position [216, 0]
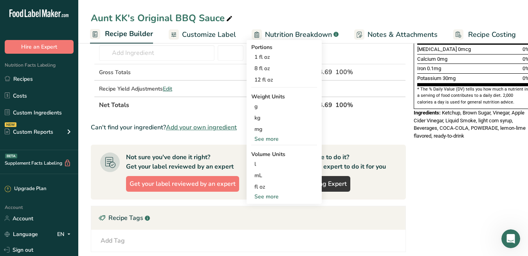
click at [269, 196] on div "See more" at bounding box center [284, 196] width 66 height 8
select select "22"
click at [262, 219] on div "cup" at bounding box center [284, 220] width 60 height 8
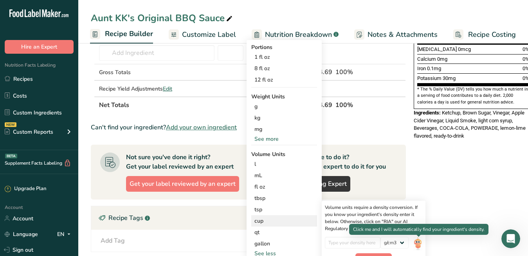
click at [419, 244] on img at bounding box center [417, 243] width 9 height 14
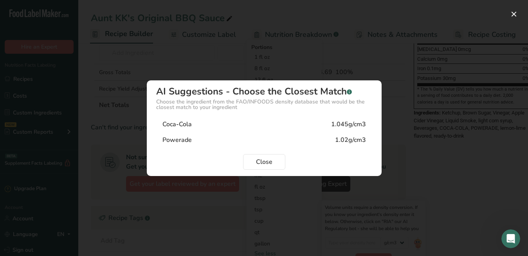
click at [243, 126] on div "Coca-Cola 1.045g/cm3" at bounding box center [264, 124] width 216 height 16
type input "1.045"
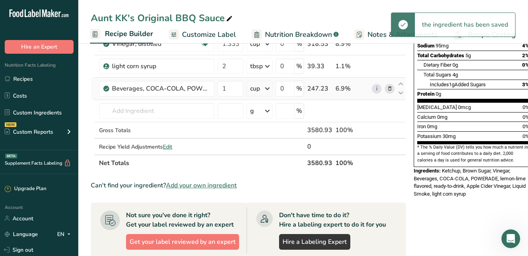
scroll to position [145, 0]
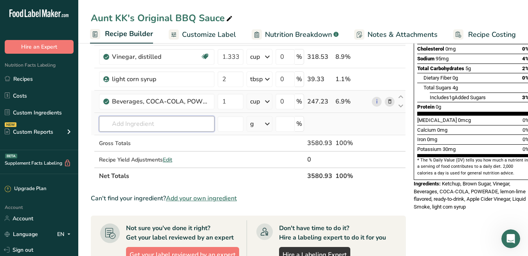
click at [163, 119] on input "text" at bounding box center [156, 124] width 115 height 16
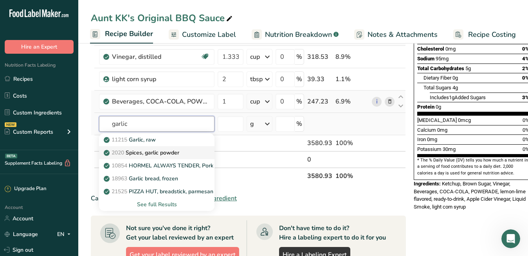
type input "garlic"
click at [165, 149] on p "2020 Spices, garlic powder" at bounding box center [142, 152] width 74 height 8
type input "Spices, garlic powder"
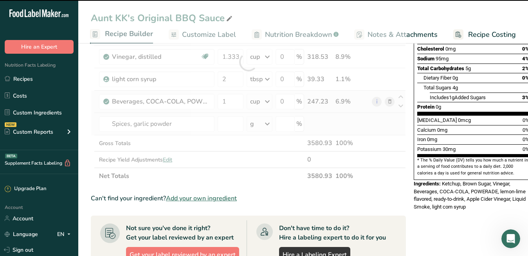
type input "0"
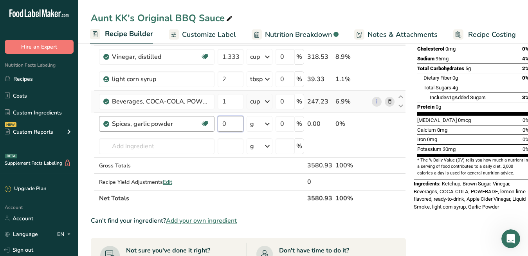
drag, startPoint x: 232, startPoint y: 126, endPoint x: 208, endPoint y: 124, distance: 24.3
click at [211, 125] on tr "Spices, garlic powder Dairy free Gluten free Vegan Vegetarian Soy free 0 g Port…" at bounding box center [248, 124] width 314 height 22
type input "1"
click at [261, 124] on div "Ingredient * Amount * Unit * Waste * .a-a{fill:#347362;}.b-a{fill:#fff;} Grams …" at bounding box center [248, 73] width 315 height 267
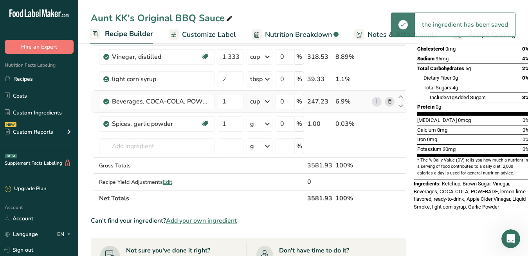
click at [268, 123] on icon at bounding box center [267, 124] width 9 height 14
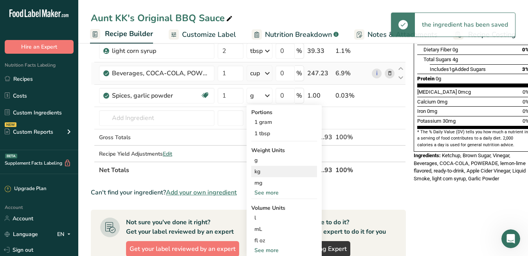
scroll to position [191, 0]
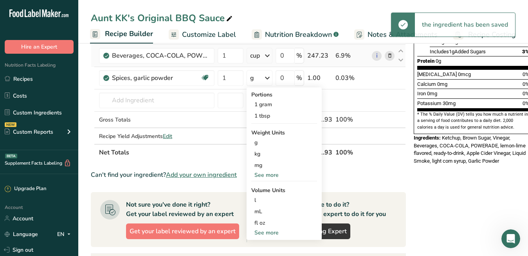
click at [264, 231] on div "See more" at bounding box center [284, 232] width 66 height 8
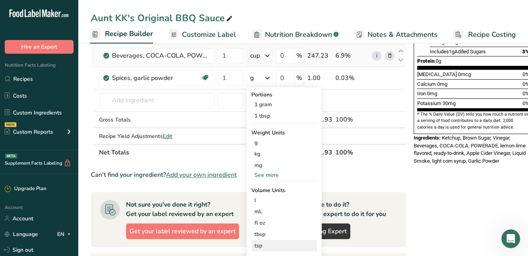
click at [263, 245] on div "tsp" at bounding box center [284, 245] width 60 height 8
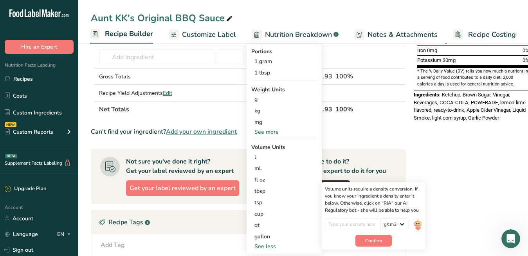
scroll to position [252, 0]
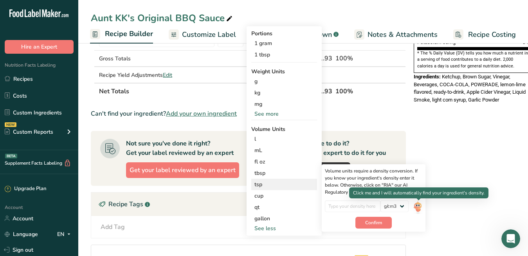
click at [422, 204] on img at bounding box center [417, 207] width 9 height 14
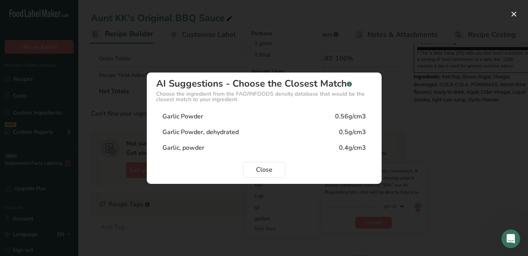
click at [283, 119] on div "Garlic Powder 0.56g/cm3" at bounding box center [264, 116] width 216 height 16
type input "0.56"
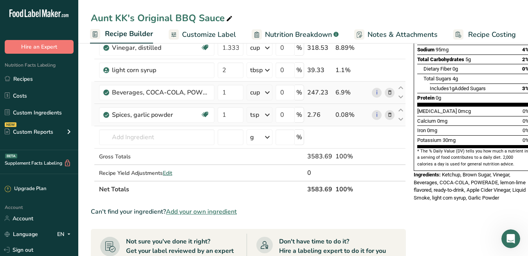
scroll to position [144, 0]
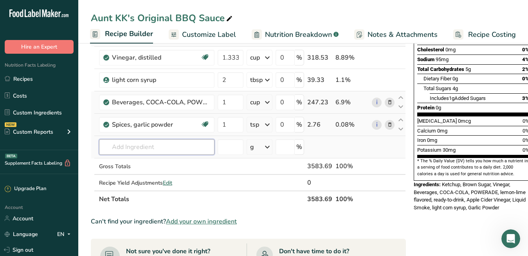
click at [160, 141] on input "text" at bounding box center [156, 147] width 115 height 16
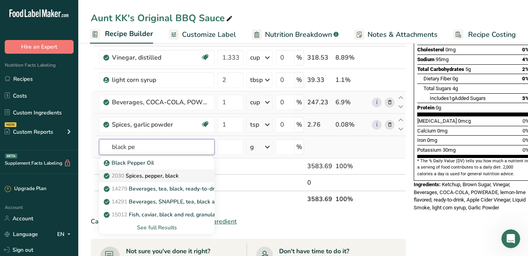
type input "black pe"
click at [140, 175] on p "2030 Spices, pepper, black" at bounding box center [141, 175] width 73 height 8
type input "Spices, pepper, black"
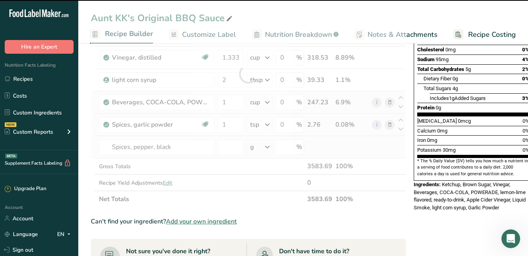
type input "0"
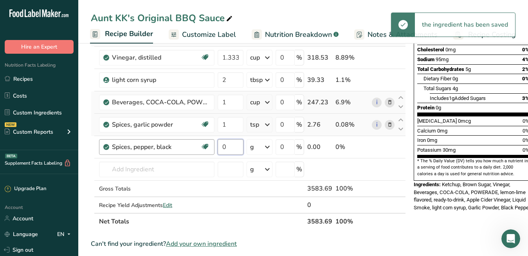
drag, startPoint x: 228, startPoint y: 148, endPoint x: 213, endPoint y: 148, distance: 14.9
click at [215, 148] on tr "Spices, pepper, black Source of Antioxidants Dairy free Gluten free Vegan Veget…" at bounding box center [248, 147] width 314 height 22
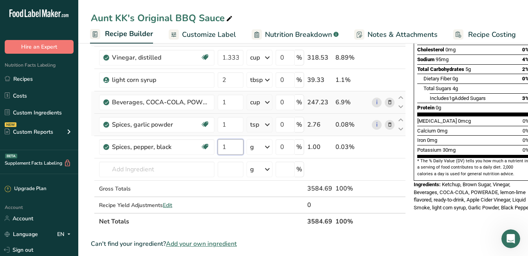
type input "1"
click at [270, 147] on div "Ingredient * Amount * Unit * Waste * .a-a{fill:#347362;}.b-a{fill:#fff;} Grams …" at bounding box center [248, 84] width 315 height 289
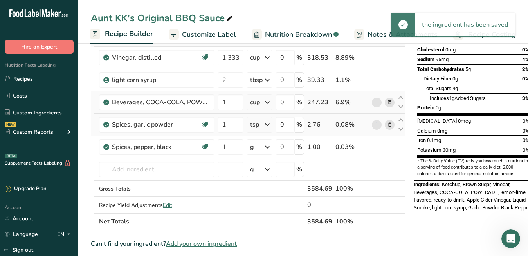
click at [269, 147] on icon at bounding box center [267, 147] width 9 height 14
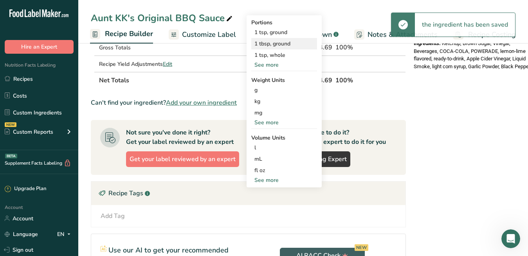
scroll to position [289, 0]
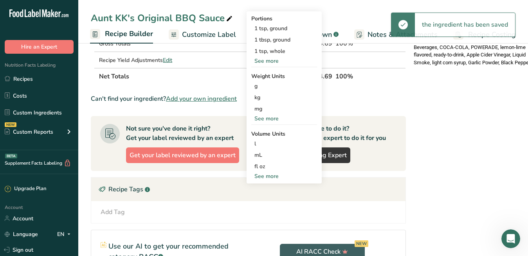
click at [267, 176] on div "See more" at bounding box center [284, 176] width 66 height 8
select select "22"
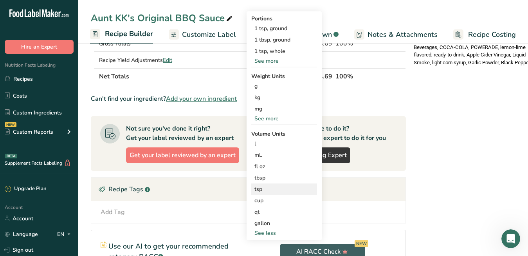
click at [265, 185] on div "tsp" at bounding box center [284, 189] width 60 height 8
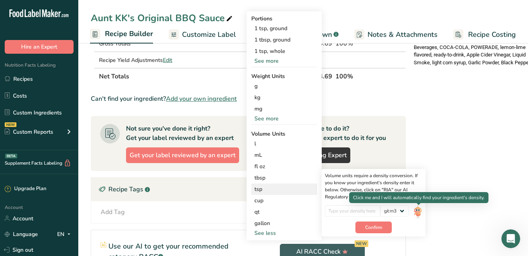
click at [422, 209] on img at bounding box center [417, 212] width 9 height 14
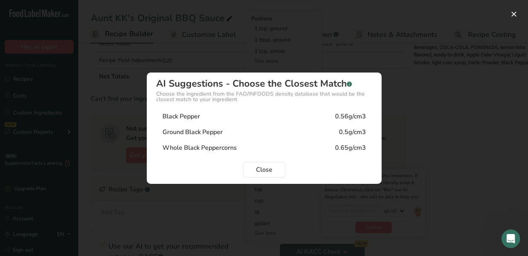
click at [253, 120] on div "Black Pepper 0.56g/cm3" at bounding box center [264, 116] width 216 height 16
type input "0.56"
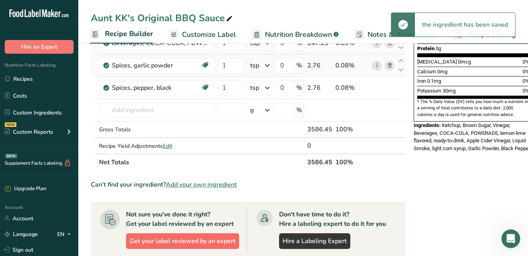
scroll to position [203, 0]
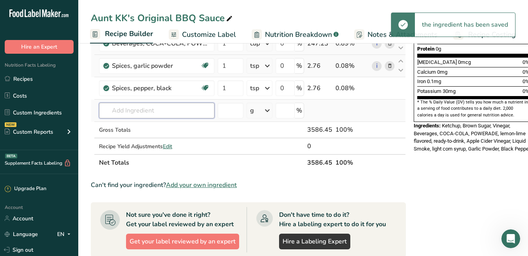
click at [172, 114] on input "text" at bounding box center [156, 111] width 115 height 16
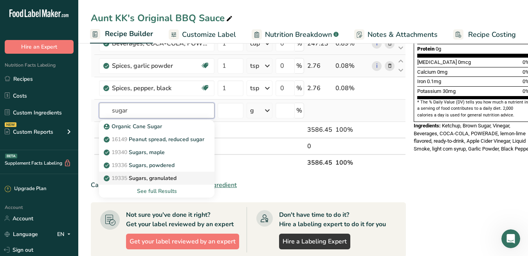
type input "sugar"
click at [164, 175] on p "19335 [GEOGRAPHIC_DATA], granulated" at bounding box center [140, 178] width 71 height 8
type input "Sugars, granulated"
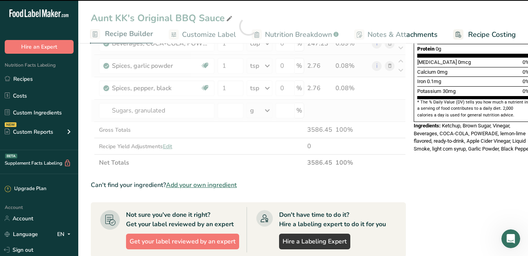
type input "0"
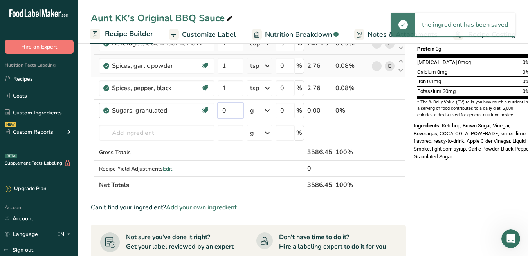
drag, startPoint x: 229, startPoint y: 106, endPoint x: 207, endPoint y: 106, distance: 22.3
click at [208, 106] on tr "Sugars, granulated Dairy free Gluten free Vegan Vegetarian Soy free 0 g Portion…" at bounding box center [248, 110] width 314 height 22
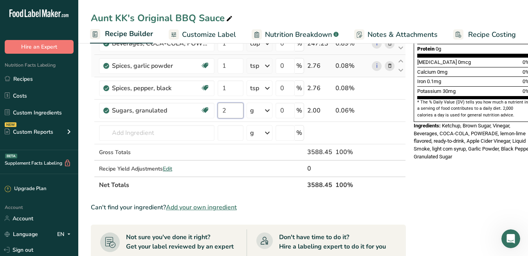
type input "2"
click at [264, 109] on div "Ingredient * Amount * Unit * Waste * .a-a{fill:#347362;}.b-a{fill:#fff;} Grams …" at bounding box center [248, 37] width 315 height 311
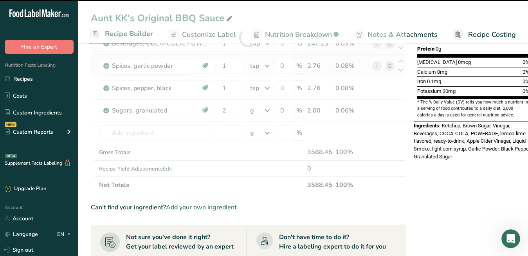
click at [264, 110] on icon at bounding box center [267, 110] width 9 height 14
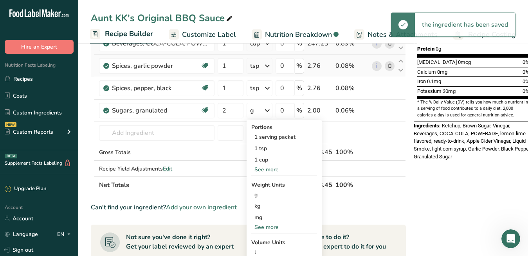
click at [265, 110] on icon at bounding box center [267, 110] width 9 height 14
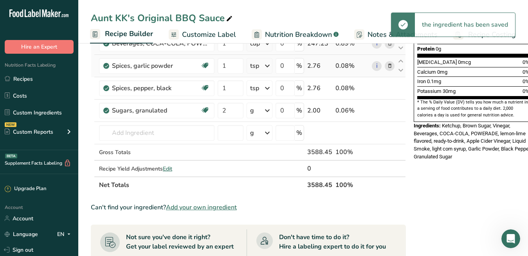
click at [268, 109] on icon at bounding box center [267, 110] width 9 height 14
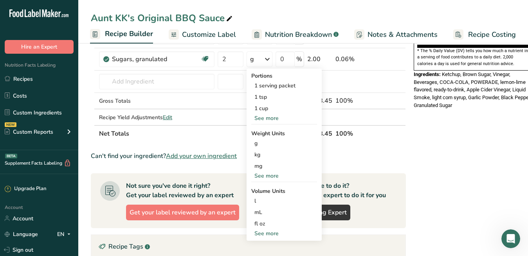
scroll to position [264, 0]
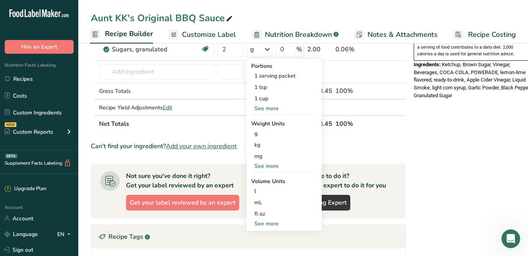
click at [273, 222] on div "See more" at bounding box center [284, 223] width 66 height 8
select select "22"
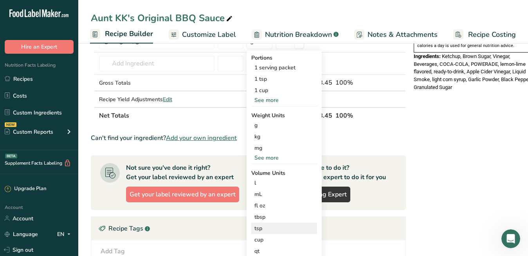
scroll to position [274, 0]
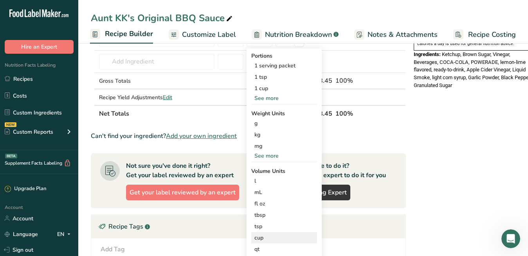
click at [269, 238] on div "cup" at bounding box center [284, 237] width 60 height 8
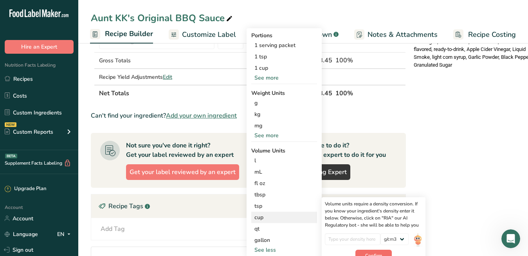
scroll to position [355, 0]
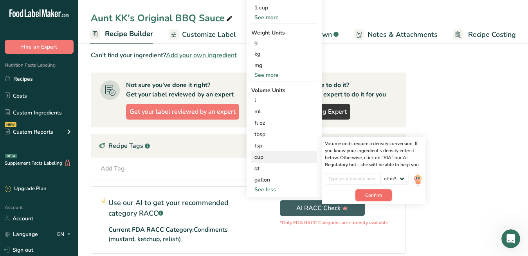
click at [380, 194] on span "Confirm" at bounding box center [373, 194] width 17 height 7
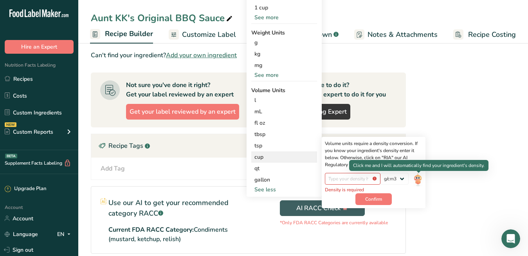
click at [419, 177] on img at bounding box center [417, 180] width 9 height 14
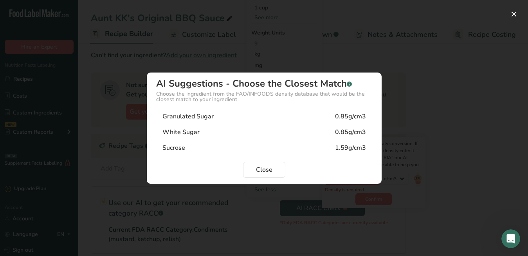
click at [264, 119] on div "Granulated Sugar 0.85g/cm3" at bounding box center [264, 116] width 216 height 16
type input "0.85"
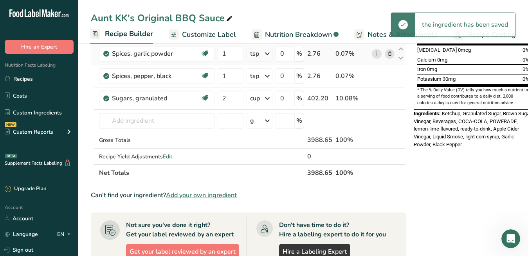
scroll to position [213, 0]
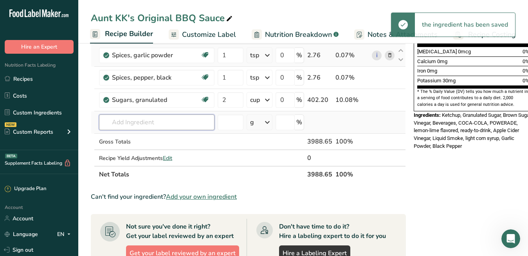
click at [186, 120] on input "text" at bounding box center [156, 122] width 115 height 16
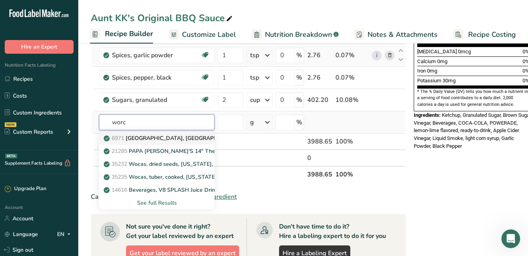
type input "worc"
click at [193, 133] on link "6971 [GEOGRAPHIC_DATA], [GEOGRAPHIC_DATA]" at bounding box center [156, 138] width 115 height 13
type input "[GEOGRAPHIC_DATA], [GEOGRAPHIC_DATA]"
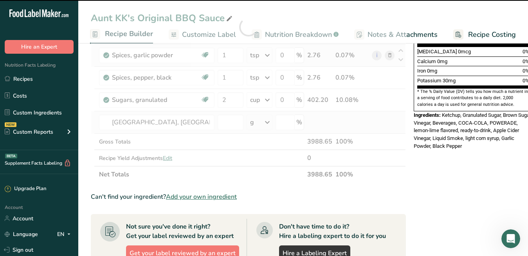
type input "0"
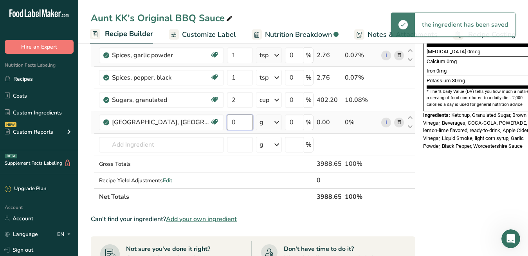
drag, startPoint x: 228, startPoint y: 122, endPoint x: 218, endPoint y: 122, distance: 10.6
click at [227, 122] on input "0" at bounding box center [240, 122] width 26 height 16
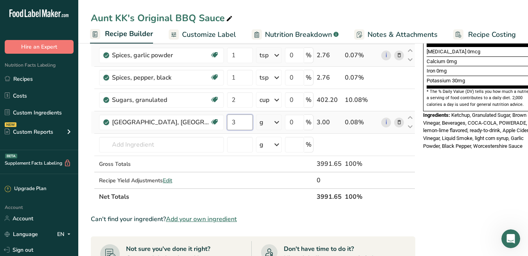
type input "3"
click at [271, 121] on div "Ingredient * Amount * Unit * Waste * .a-a{fill:#347362;}.b-a{fill:#fff;} Grams …" at bounding box center [253, 38] width 325 height 334
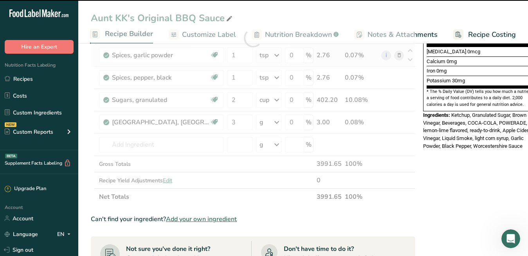
click at [272, 122] on icon at bounding box center [276, 122] width 9 height 14
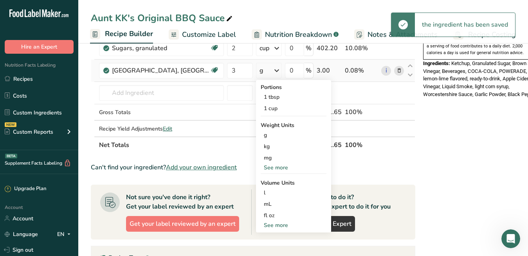
scroll to position [268, 0]
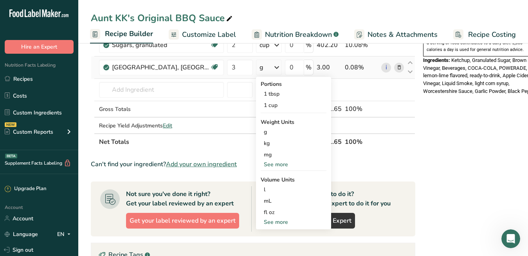
click at [267, 222] on div "See more" at bounding box center [294, 222] width 66 height 8
click at [275, 224] on div "tbsp" at bounding box center [294, 223] width 60 height 8
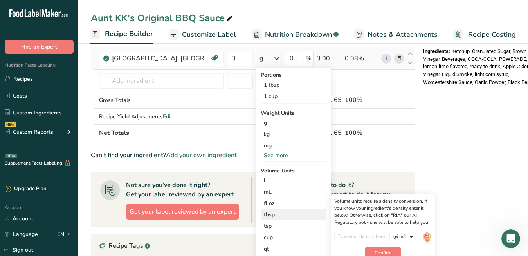
scroll to position [278, 0]
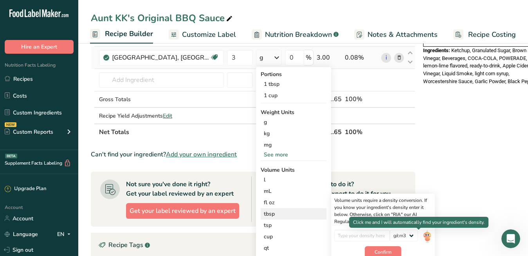
click at [423, 237] on img at bounding box center [427, 236] width 9 height 14
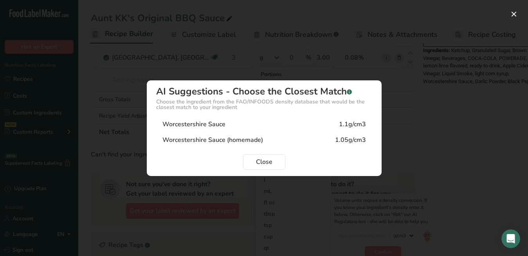
click at [302, 127] on div "Worcestershire Sauce 1.1g/cm3" at bounding box center [264, 124] width 216 height 16
type input "1.1"
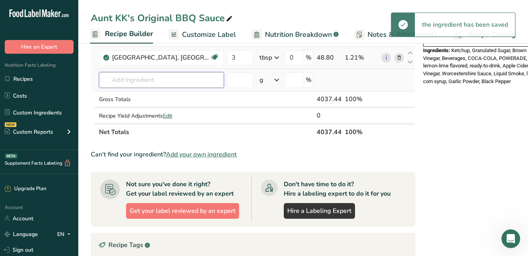
click at [200, 80] on input "text" at bounding box center [161, 80] width 125 height 16
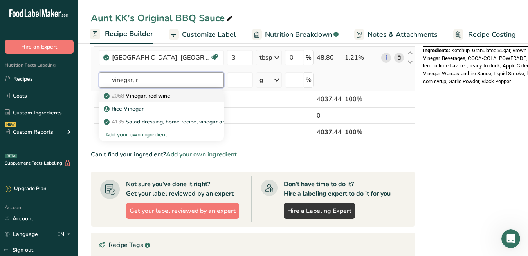
type input "vinegar, r"
click at [182, 95] on div "2068 Vinegar, red wine" at bounding box center [155, 96] width 100 height 8
type input "Vinegar, red wine"
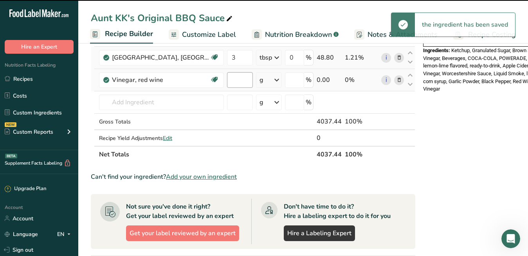
type input "0"
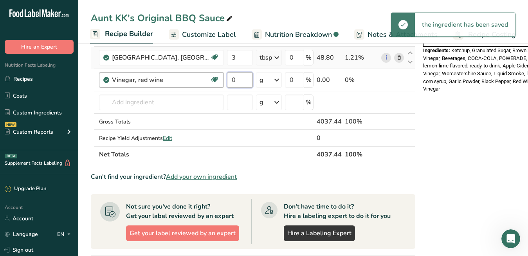
drag, startPoint x: 230, startPoint y: 80, endPoint x: 212, endPoint y: 80, distance: 18.4
click at [215, 80] on tr "Vinegar, red wine Dairy free Gluten free Vegan Vegetarian Soy free 0 g Portions…" at bounding box center [253, 80] width 324 height 22
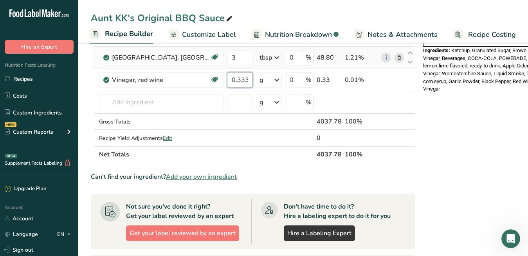
type input "0.333"
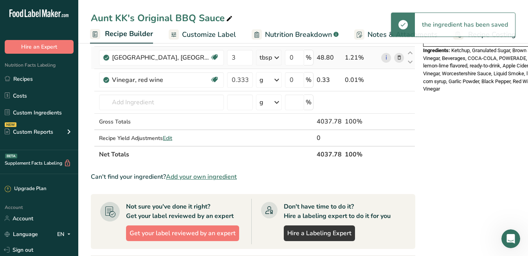
click at [272, 78] on icon at bounding box center [276, 80] width 9 height 14
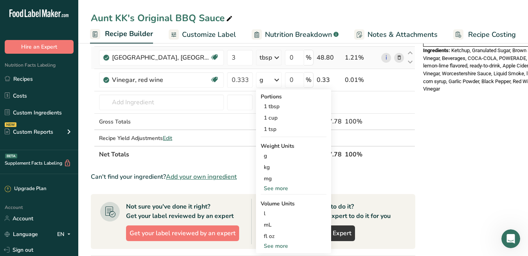
scroll to position [307, 0]
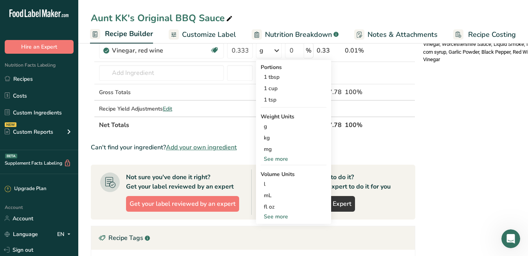
click at [265, 216] on div "See more" at bounding box center [294, 216] width 66 height 8
select select "22"
click at [264, 243] on div "cup" at bounding box center [294, 240] width 60 height 8
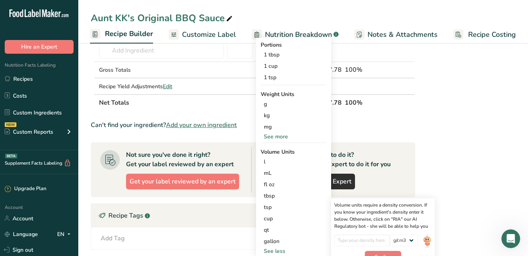
scroll to position [360, 0]
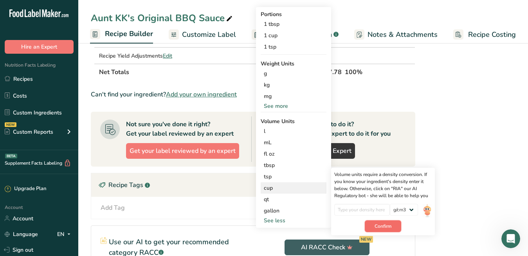
click at [375, 228] on span "Confirm" at bounding box center [383, 225] width 17 height 7
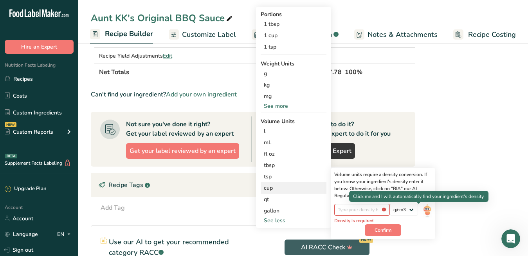
click at [423, 212] on img at bounding box center [427, 211] width 9 height 14
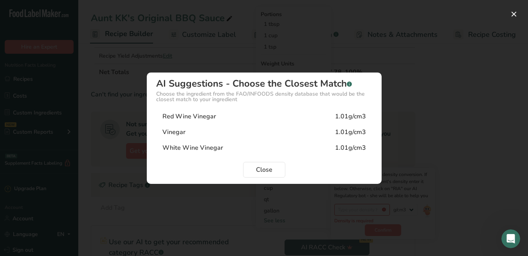
click at [256, 121] on div "Red Wine Vinegar 1.01g/cm3" at bounding box center [264, 116] width 216 height 16
type input "1.01"
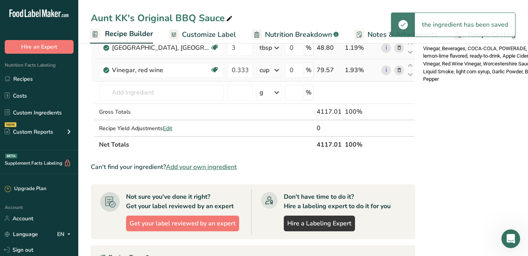
scroll to position [277, 0]
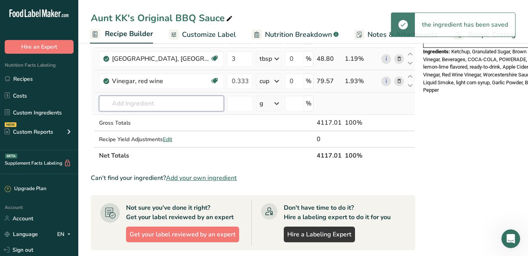
click at [166, 102] on input "text" at bounding box center [161, 104] width 125 height 16
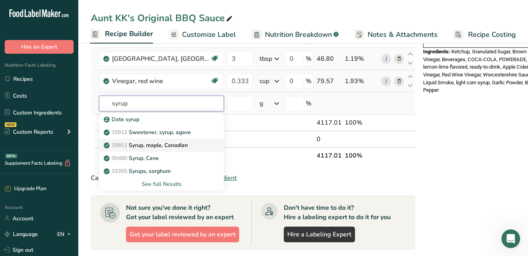
type input "syrup"
click at [156, 144] on p "19911 Syrup, maple, [DEMOGRAPHIC_DATA]" at bounding box center [146, 145] width 83 height 8
type input "Syrup, maple, Canadian"
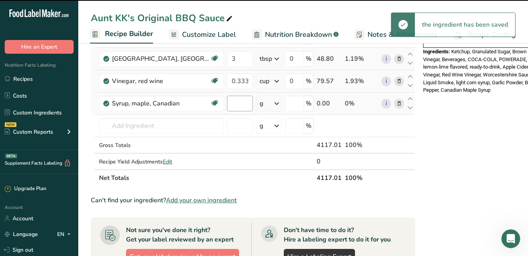
type input "0"
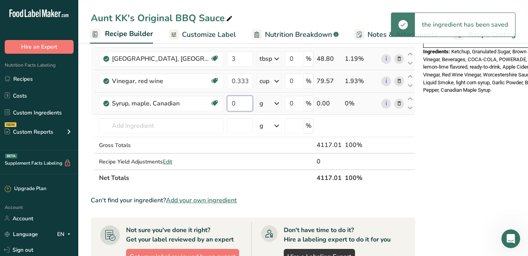
drag, startPoint x: 233, startPoint y: 104, endPoint x: 218, endPoint y: 103, distance: 15.3
click at [227, 103] on input "0" at bounding box center [240, 104] width 26 height 16
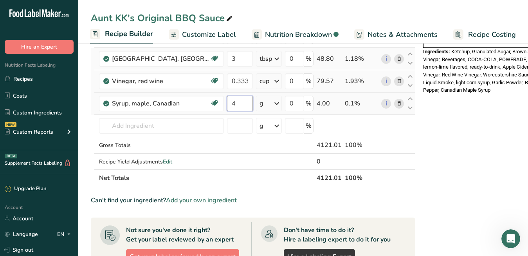
type input "4"
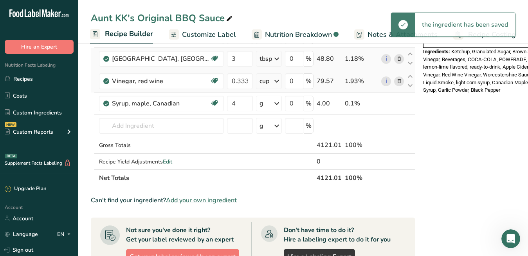
click at [272, 103] on icon at bounding box center [276, 103] width 9 height 14
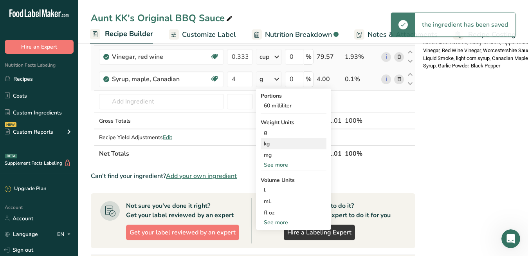
scroll to position [310, 0]
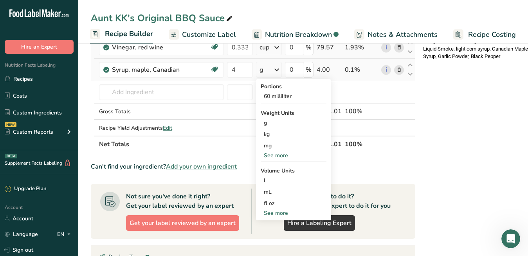
click at [268, 212] on div "See more" at bounding box center [294, 213] width 66 height 8
select select "22"
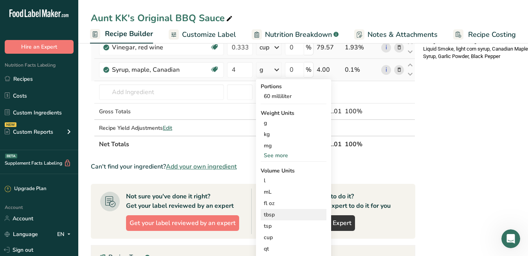
click at [267, 215] on div "tbsp" at bounding box center [294, 214] width 60 height 8
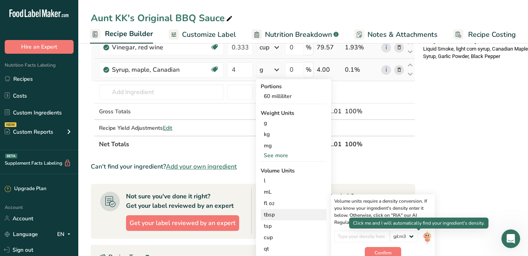
click at [423, 238] on img at bounding box center [427, 237] width 9 height 14
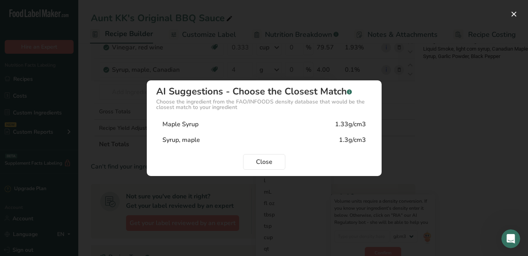
click at [283, 123] on div "Maple Syrup 1.33g/cm3" at bounding box center [264, 124] width 216 height 16
type input "1.33"
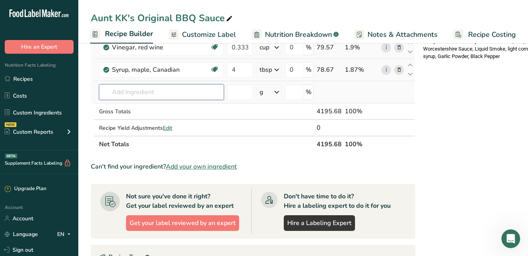
click at [192, 94] on input "text" at bounding box center [161, 92] width 125 height 16
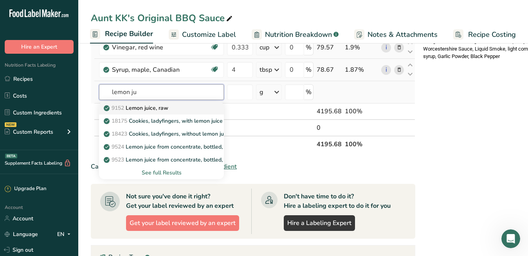
type input "lemon ju"
click at [168, 111] on p "9152 Lemon juice, raw" at bounding box center [136, 108] width 63 height 8
type input "Lemon juice, raw"
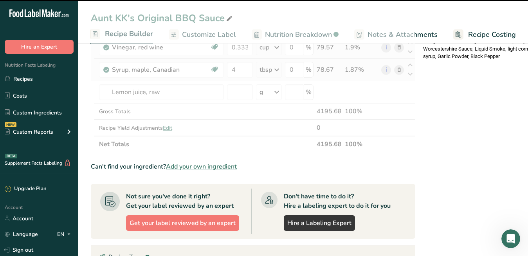
type input "0"
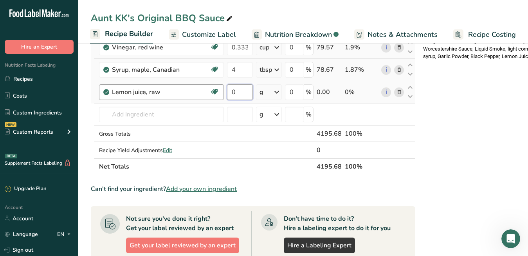
drag, startPoint x: 230, startPoint y: 89, endPoint x: 211, endPoint y: 89, distance: 18.8
click at [213, 89] on tr "Lemon juice, raw Source of Antioxidants Dairy free Gluten free Vegan Vegetarian…" at bounding box center [253, 92] width 324 height 22
type input "2"
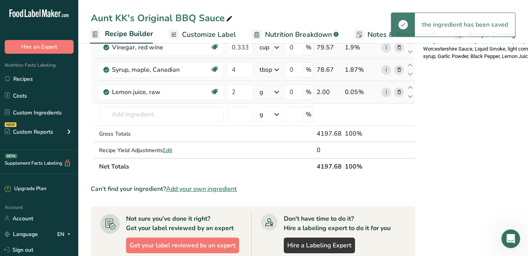
click at [272, 92] on icon at bounding box center [276, 92] width 9 height 14
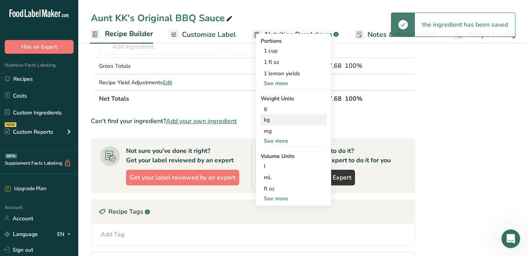
scroll to position [384, 0]
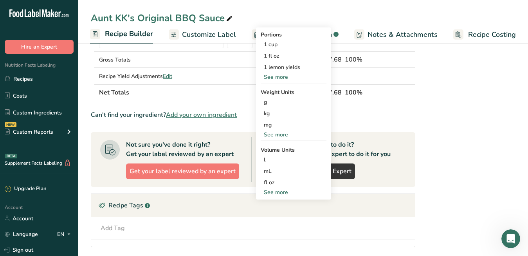
click at [266, 192] on div "See more" at bounding box center [294, 192] width 66 height 8
select select "22"
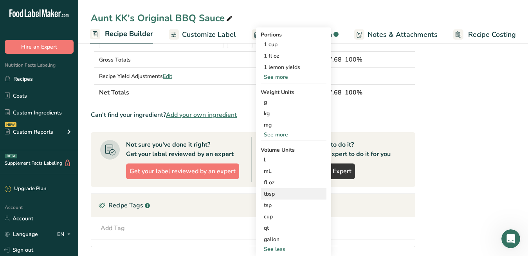
click at [267, 194] on div "tbsp" at bounding box center [294, 193] width 60 height 8
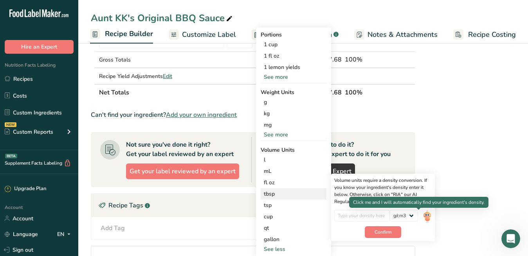
click at [423, 216] on img at bounding box center [427, 216] width 9 height 14
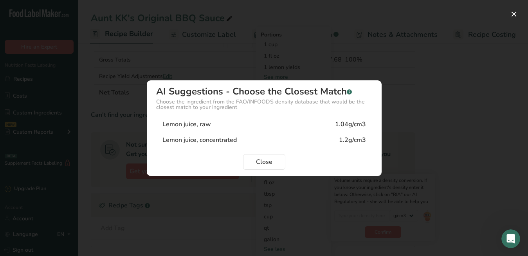
click at [322, 137] on div "Lemon juice, concentrated 1.2g/cm3" at bounding box center [264, 140] width 216 height 16
type input "1.2"
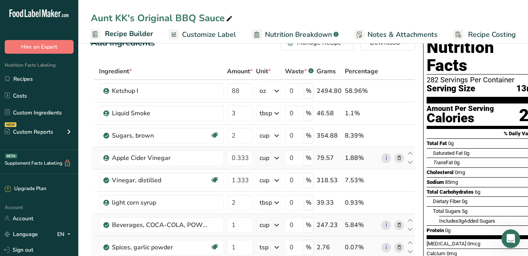
scroll to position [0, 0]
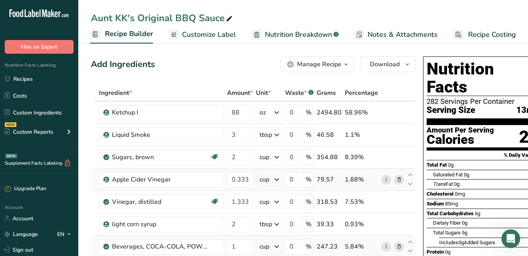
click at [217, 31] on span "Customize Label" at bounding box center [209, 34] width 54 height 11
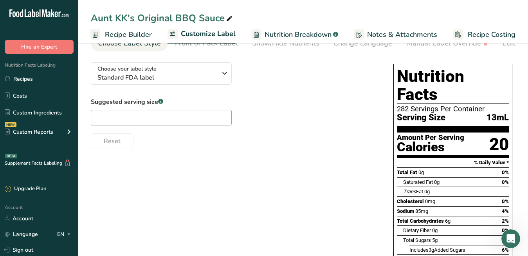
scroll to position [34, 0]
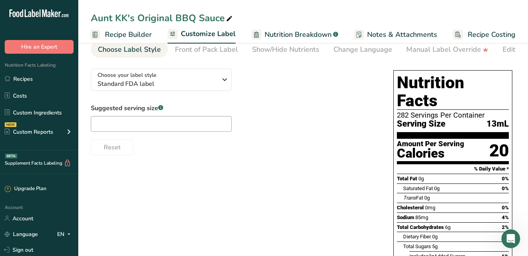
click at [126, 36] on span "Recipe Builder" at bounding box center [128, 34] width 47 height 11
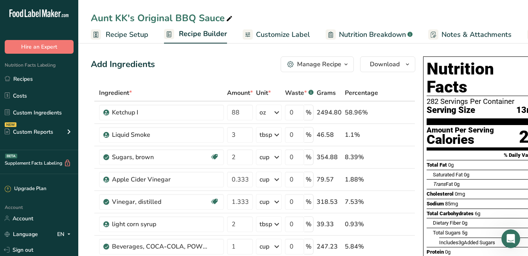
click at [141, 35] on span "Recipe Setup" at bounding box center [127, 34] width 43 height 11
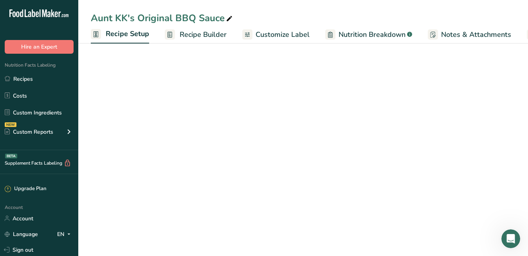
scroll to position [0, 3]
select select "22"
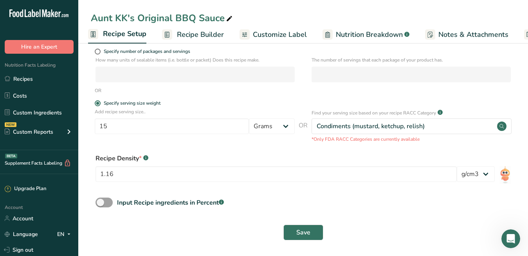
scroll to position [117, 0]
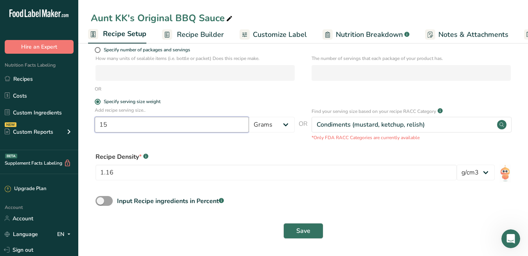
drag, startPoint x: 138, startPoint y: 126, endPoint x: 94, endPoint y: 126, distance: 44.2
click at [94, 126] on div "Add recipe serving size.. 15 Grams kg mg mcg lb oz l mL fl oz tbsp tsp cup qt g…" at bounding box center [303, 123] width 425 height 34
type input "1.16"
click at [279, 125] on select "Grams kg mg mcg lb oz l mL fl oz tbsp tsp cup qt gallon" at bounding box center [272, 125] width 46 height 16
select select "5"
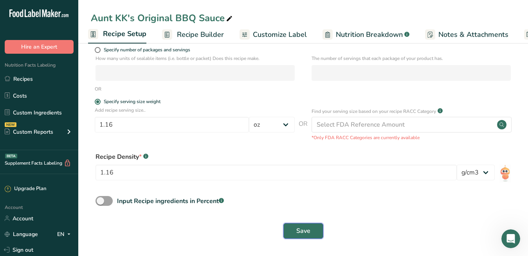
click at [305, 229] on span "Save" at bounding box center [303, 230] width 14 height 9
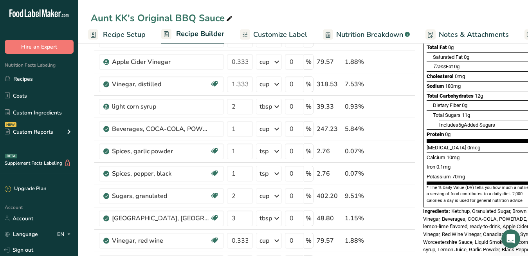
click at [127, 33] on span "Recipe Setup" at bounding box center [124, 34] width 43 height 11
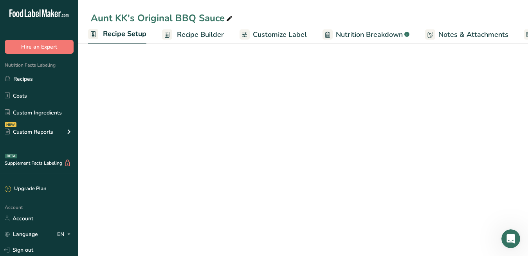
select select "5"
select select "22"
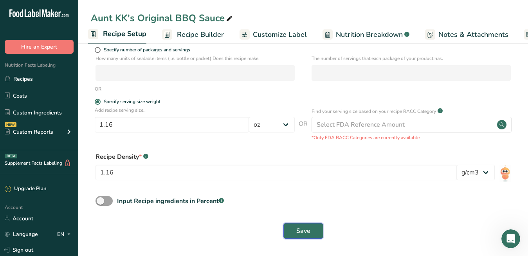
click at [301, 224] on button "Save" at bounding box center [303, 231] width 40 height 16
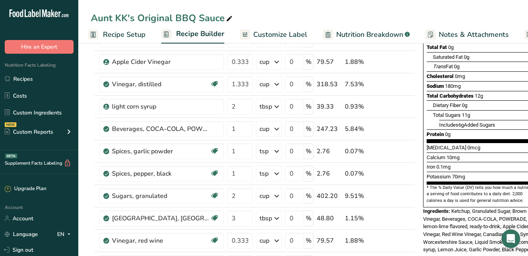
click at [275, 39] on span "Customize Label" at bounding box center [280, 34] width 54 height 11
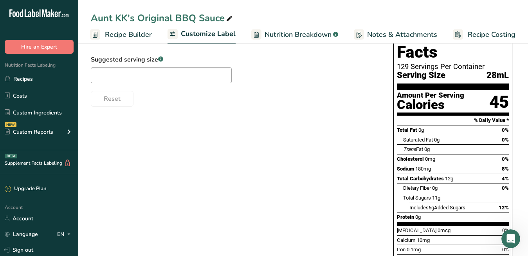
scroll to position [78, 0]
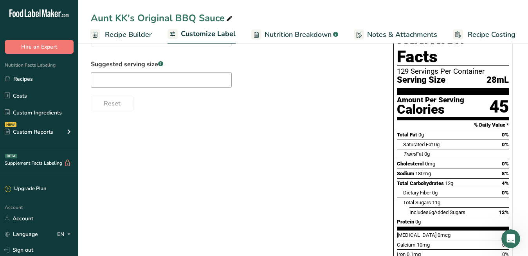
click at [112, 33] on span "Recipe Builder" at bounding box center [128, 34] width 47 height 11
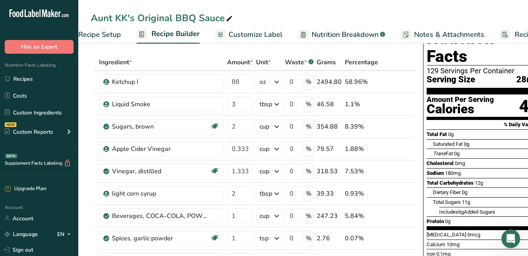
scroll to position [0, 26]
click at [103, 32] on span "Recipe Setup" at bounding box center [100, 34] width 43 height 11
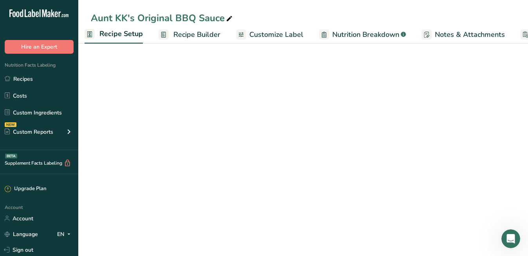
select select "5"
select select "22"
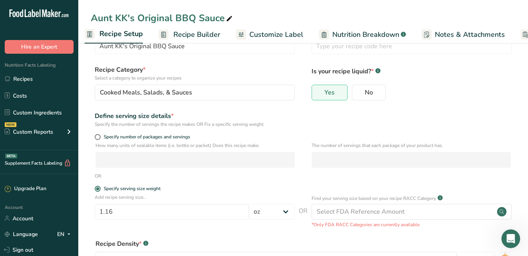
scroll to position [0, 3]
click at [97, 137] on span at bounding box center [98, 137] width 6 height 6
click at [97, 137] on input "Specify number of packages and servings" at bounding box center [97, 136] width 5 height 5
radio input "true"
radio input "false"
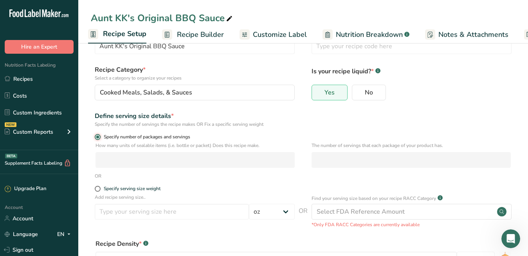
select select "0"
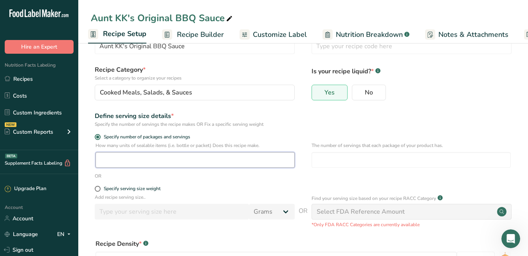
click at [112, 160] on input "number" at bounding box center [195, 160] width 199 height 16
type input "10"
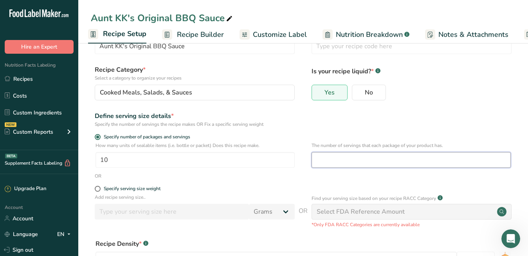
click at [338, 157] on input "number" at bounding box center [411, 160] width 199 height 16
type input "12"
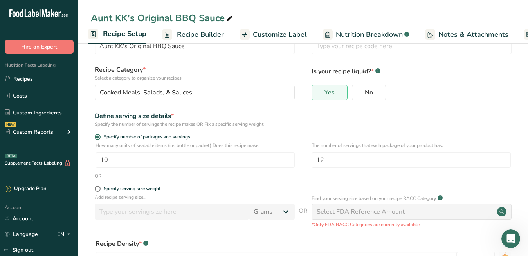
click at [215, 39] on span "Recipe Builder" at bounding box center [200, 34] width 47 height 11
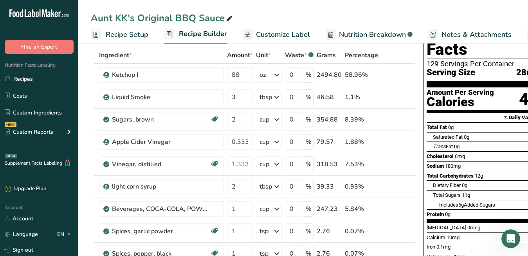
click at [121, 28] on link "Recipe Setup" at bounding box center [120, 35] width 58 height 18
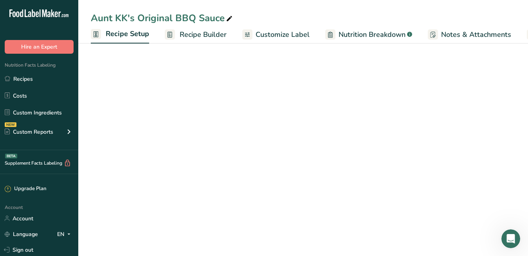
scroll to position [0, 3]
select select "5"
select select "22"
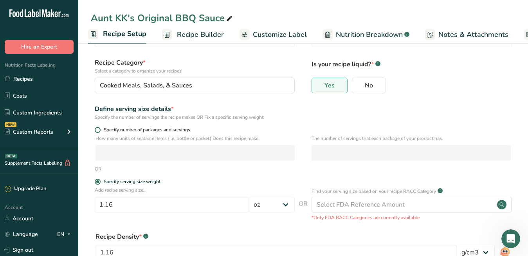
click at [98, 131] on span at bounding box center [98, 130] width 6 height 6
click at [98, 131] on input "Specify number of packages and servings" at bounding box center [97, 129] width 5 height 5
radio input "true"
radio input "false"
select select "0"
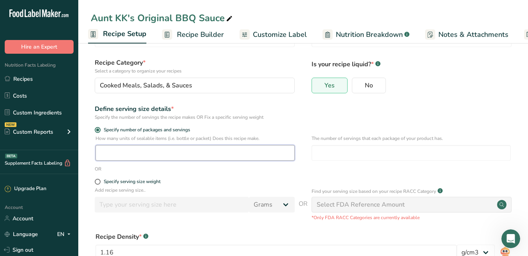
click at [148, 153] on input "number" at bounding box center [195, 153] width 199 height 16
type input "10"
click at [326, 153] on input "number" at bounding box center [411, 153] width 199 height 16
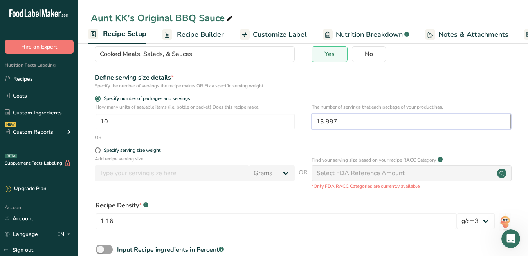
scroll to position [117, 0]
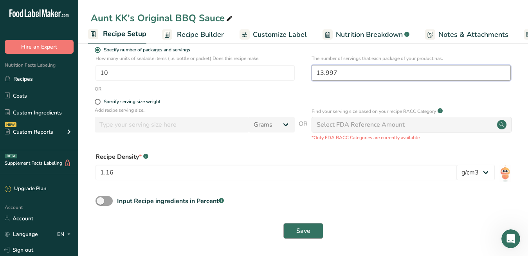
type input "13.997"
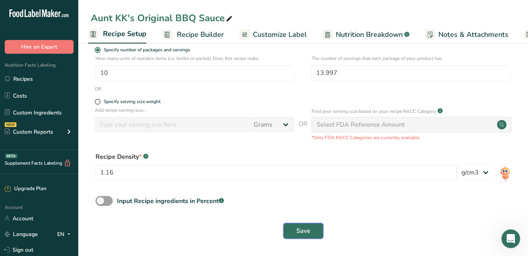
click at [304, 229] on span "Save" at bounding box center [303, 230] width 14 height 9
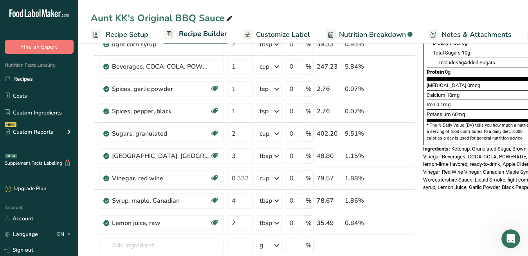
click at [128, 32] on span "Recipe Setup" at bounding box center [127, 34] width 43 height 11
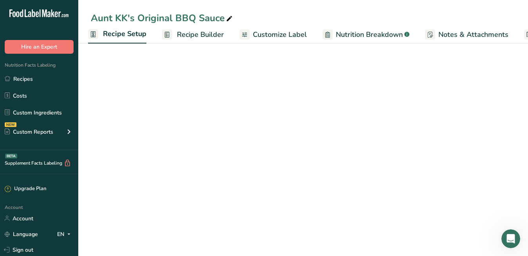
scroll to position [117, 0]
select select "22"
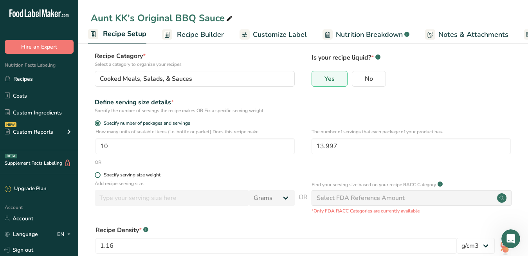
scroll to position [0, 0]
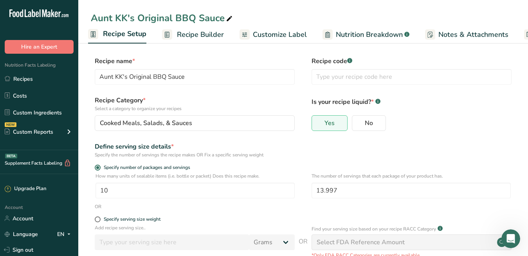
click at [276, 29] on span "Customize Label" at bounding box center [280, 34] width 54 height 11
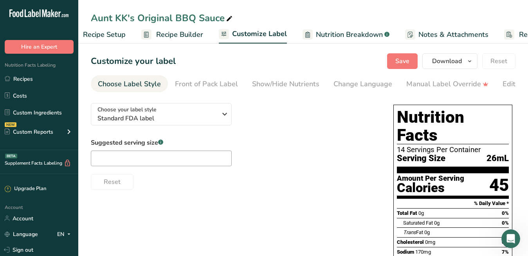
scroll to position [0, 74]
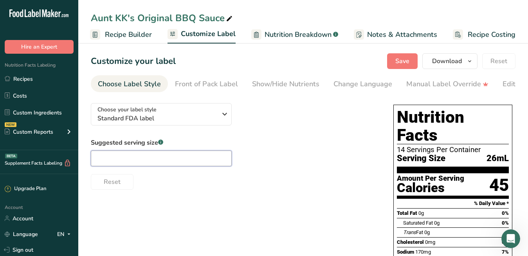
click at [149, 159] on input "text" at bounding box center [161, 158] width 141 height 16
type input "2 tbsp"
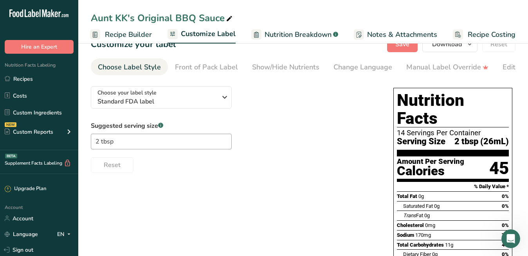
scroll to position [0, 0]
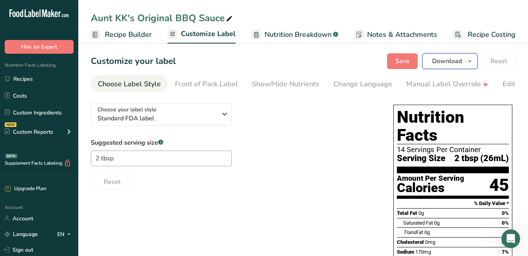
click at [471, 63] on icon "button" at bounding box center [470, 61] width 6 height 10
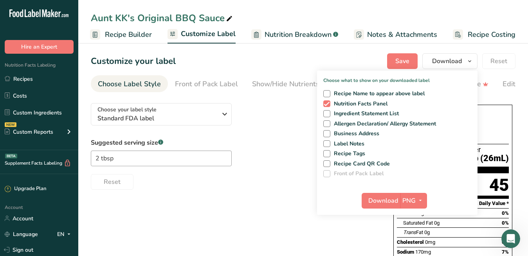
click at [297, 109] on div "Choose your label style Standard FDA label USA (FDA) Standard FDA label Tabular…" at bounding box center [234, 143] width 287 height 93
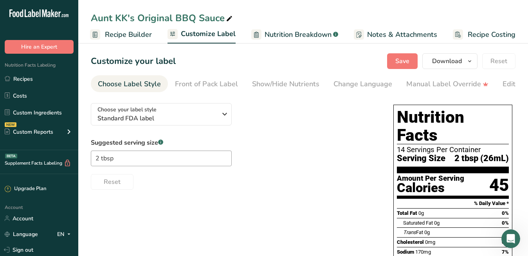
click at [133, 37] on span "Recipe Builder" at bounding box center [128, 34] width 47 height 11
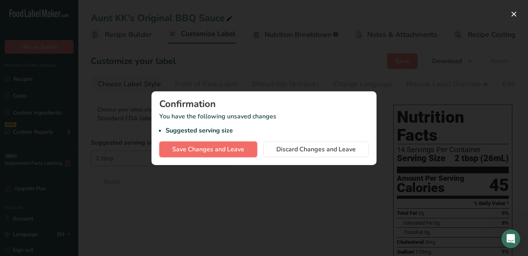
click at [248, 146] on button "Save Changes and Leave" at bounding box center [208, 149] width 98 height 16
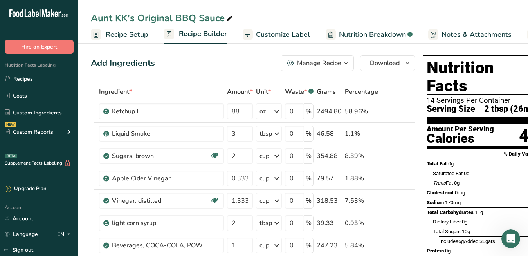
click at [138, 30] on span "Recipe Setup" at bounding box center [127, 34] width 43 height 11
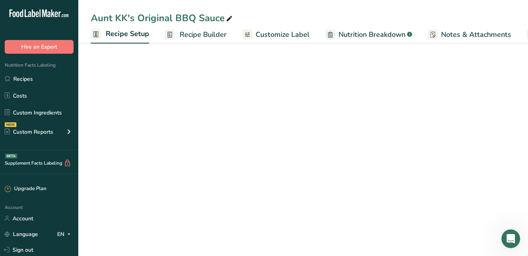
scroll to position [0, 3]
select select "22"
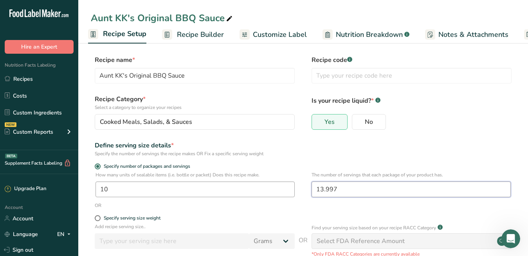
drag, startPoint x: 350, startPoint y: 189, endPoint x: 292, endPoint y: 189, distance: 57.6
click at [292, 189] on div "How many units of sealable items (i.e. bottle or packet) Does this recipe make.…" at bounding box center [303, 186] width 425 height 31
type input "12"
click at [300, 165] on div "Specify number of packages and servings" at bounding box center [303, 167] width 425 height 8
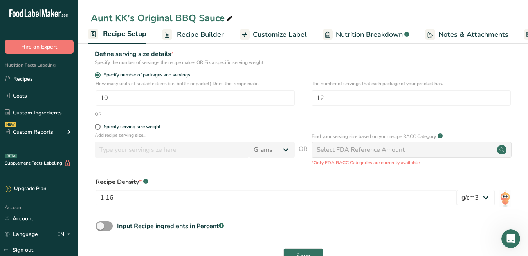
scroll to position [117, 0]
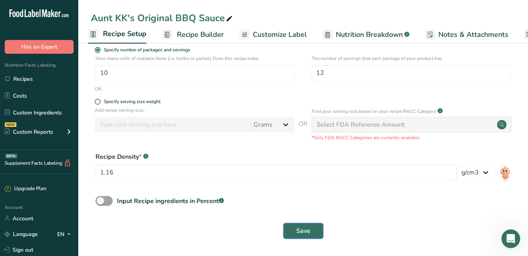
click at [297, 231] on span "Save" at bounding box center [303, 230] width 14 height 9
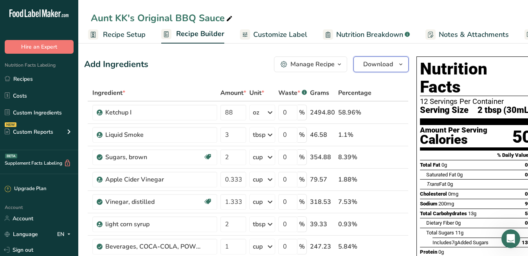
click at [398, 65] on icon "button" at bounding box center [401, 65] width 6 height 10
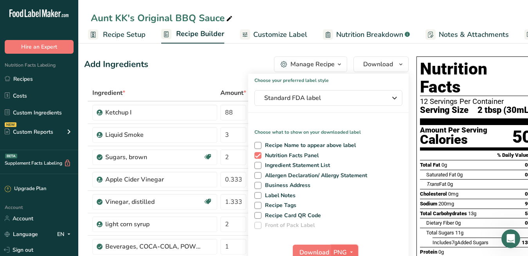
click at [331, 249] on button "PNG" at bounding box center [344, 252] width 27 height 16
click at [317, 250] on span "Download" at bounding box center [314, 251] width 30 height 9
